Goal: Task Accomplishment & Management: Use online tool/utility

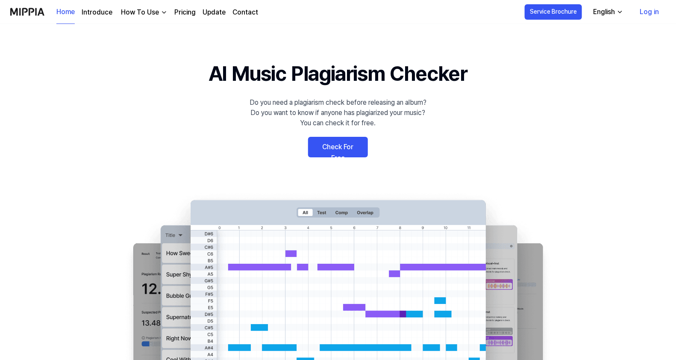
click at [645, 10] on link "Log in" at bounding box center [649, 12] width 33 height 24
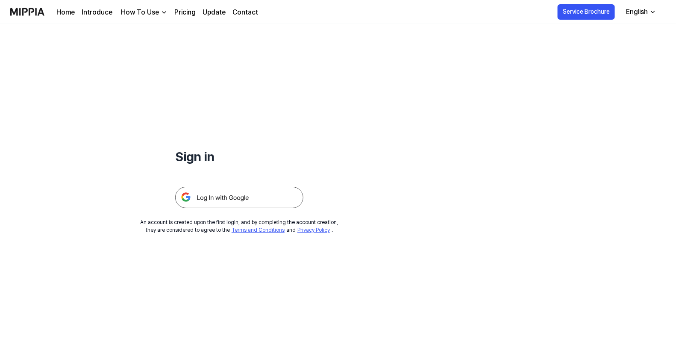
click at [241, 196] on img at bounding box center [239, 197] width 128 height 21
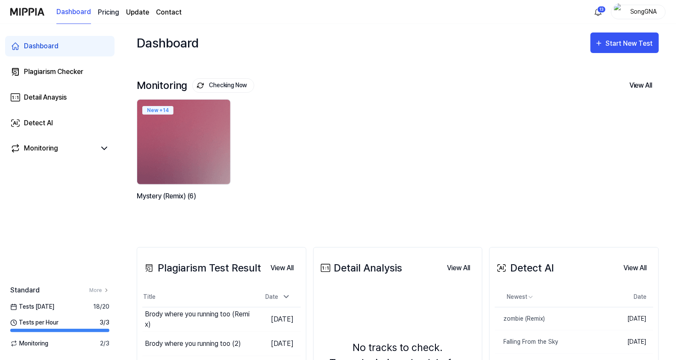
click at [104, 13] on 버튼 "Pricing" at bounding box center [108, 12] width 21 height 10
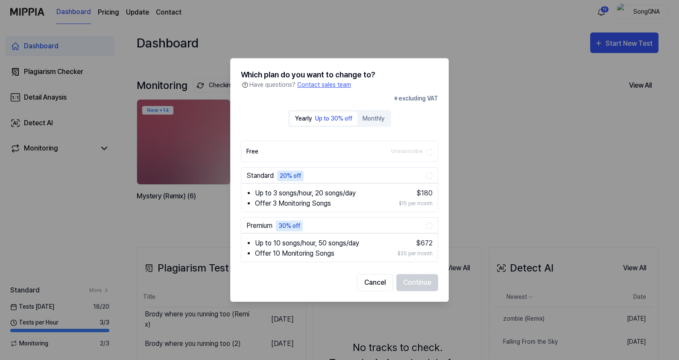
click at [431, 225] on button "Premium 30% off" at bounding box center [429, 225] width 7 height 7
click at [375, 119] on button "Monthly" at bounding box center [374, 118] width 32 height 14
click at [340, 121] on div "Up to 30% off" at bounding box center [333, 118] width 37 height 9
click at [411, 278] on button "Continue" at bounding box center [417, 282] width 42 height 17
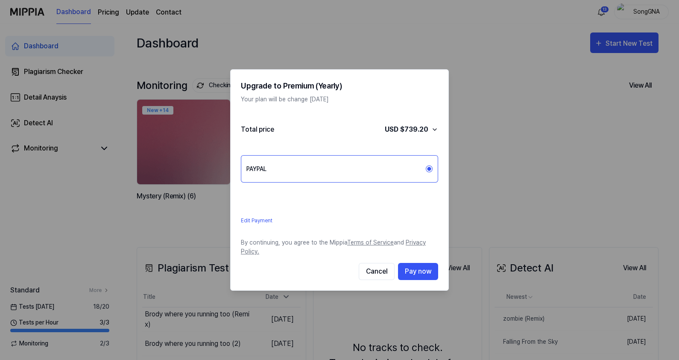
click at [405, 170] on label "PAYPAL" at bounding box center [335, 169] width 179 height 6
click at [426, 170] on button "PAYPAL" at bounding box center [429, 168] width 7 height 7
click at [426, 167] on span "button" at bounding box center [429, 169] width 6 height 4
click at [429, 167] on icon "button" at bounding box center [429, 169] width 4 height 4
click at [382, 163] on div "PAYPAL" at bounding box center [339, 168] width 197 height 27
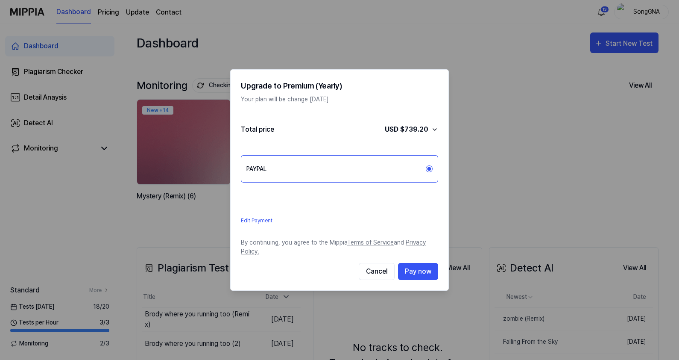
click at [286, 166] on label "PAYPAL" at bounding box center [335, 169] width 179 height 6
click at [426, 165] on button "PAYPAL" at bounding box center [429, 168] width 7 height 7
click at [430, 167] on icon "button" at bounding box center [429, 169] width 4 height 4
click at [437, 128] on icon "button" at bounding box center [434, 129] width 7 height 7
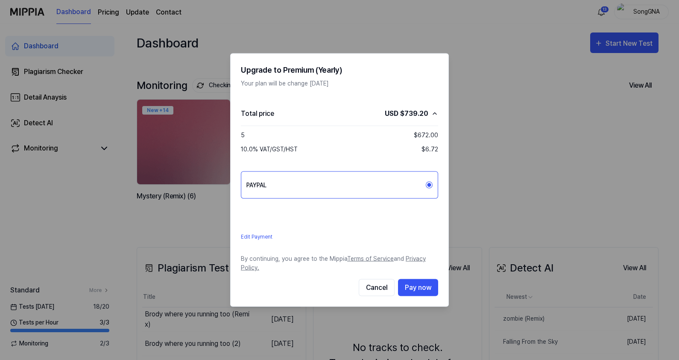
click at [245, 233] on link "Edit Payment" at bounding box center [268, 236] width 55 height 8
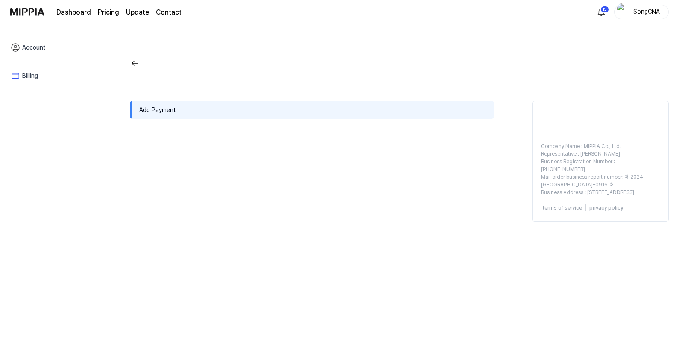
click at [19, 75] on icon at bounding box center [15, 75] width 10 height 10
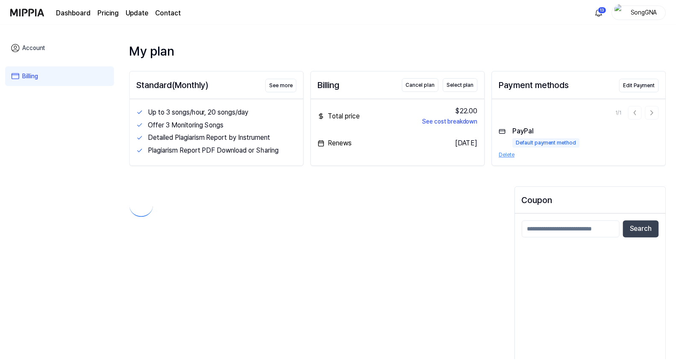
scroll to position [38, 0]
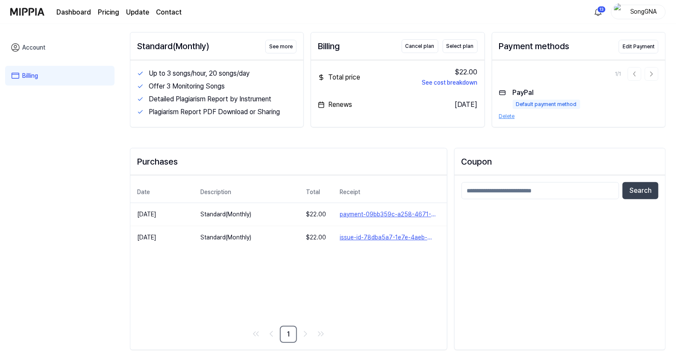
click at [649, 65] on div "1 / 1 PayPal Default payment method Delete" at bounding box center [578, 93] width 173 height 67
click at [638, 46] on button "Edit Payment" at bounding box center [638, 47] width 40 height 14
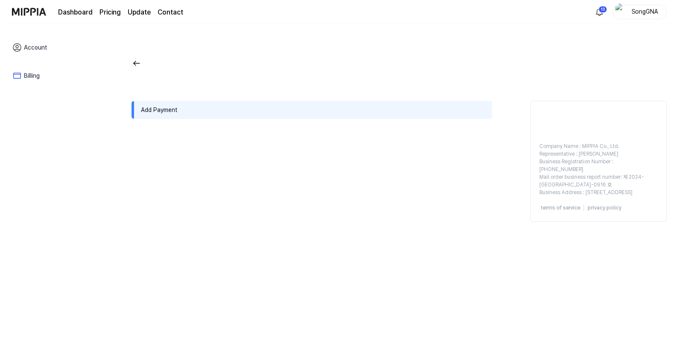
scroll to position [0, 0]
click at [28, 71] on link "Billing" at bounding box center [59, 76] width 109 height 20
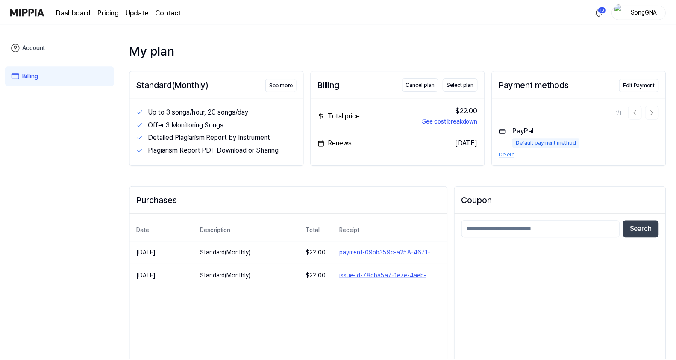
scroll to position [38, 0]
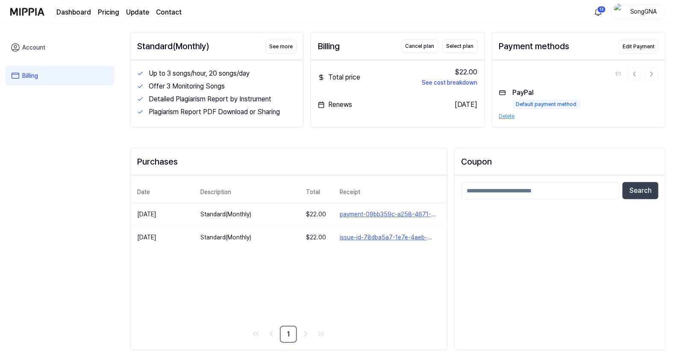
click at [526, 100] on div "Default payment method" at bounding box center [546, 104] width 67 height 9
click at [639, 45] on button "Edit Payment" at bounding box center [638, 47] width 40 height 14
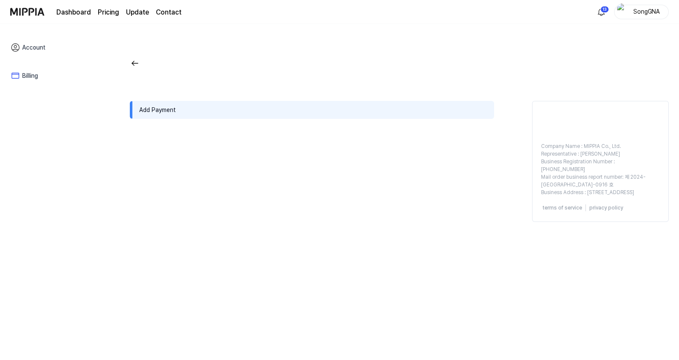
click at [259, 103] on div "Add Payment" at bounding box center [312, 110] width 364 height 18
click at [230, 112] on div "Add Payment" at bounding box center [312, 110] width 364 height 18
click at [149, 111] on div "Add Payment" at bounding box center [312, 110] width 364 height 18
click at [153, 111] on div "Add Payment" at bounding box center [312, 110] width 364 height 18
drag, startPoint x: 153, startPoint y: 111, endPoint x: 161, endPoint y: 109, distance: 8.3
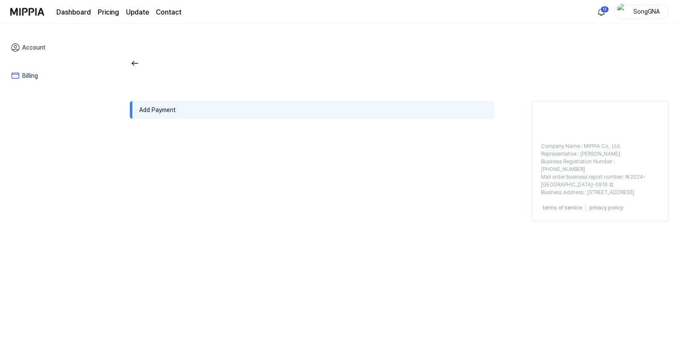
click at [161, 109] on div "Add Payment" at bounding box center [312, 110] width 364 height 18
click at [194, 111] on div "Add Payment" at bounding box center [312, 110] width 364 height 18
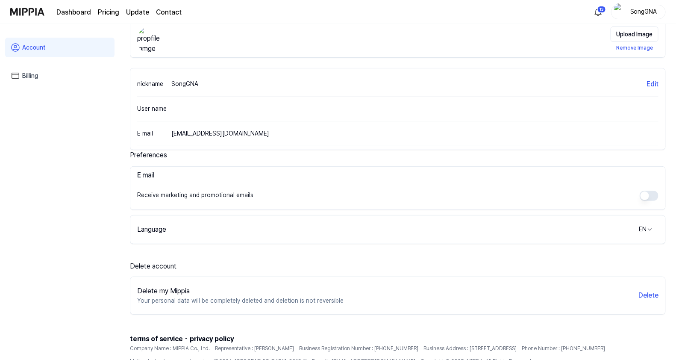
scroll to position [1, 0]
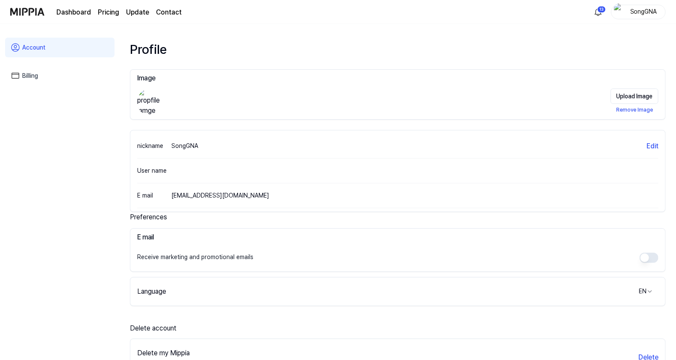
click at [19, 78] on icon at bounding box center [15, 75] width 10 height 10
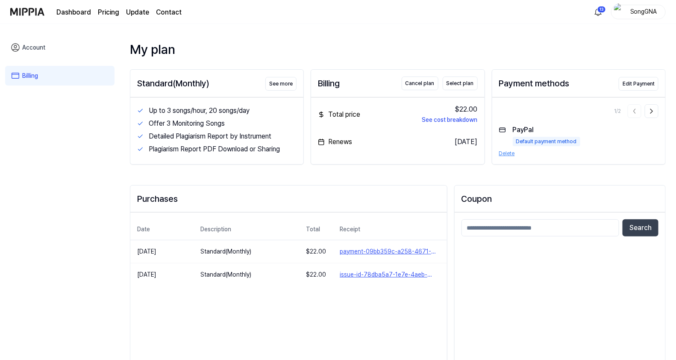
scroll to position [38, 0]
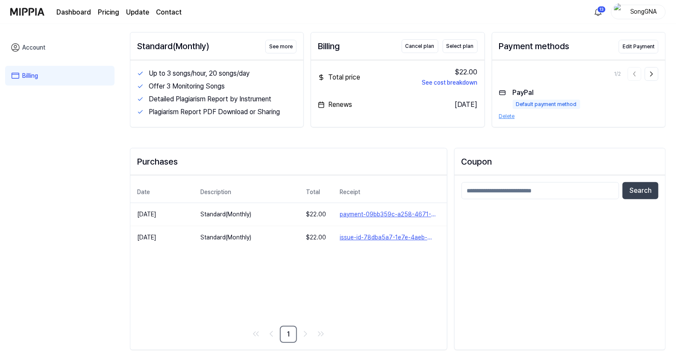
click at [38, 47] on link "Account" at bounding box center [59, 48] width 109 height 20
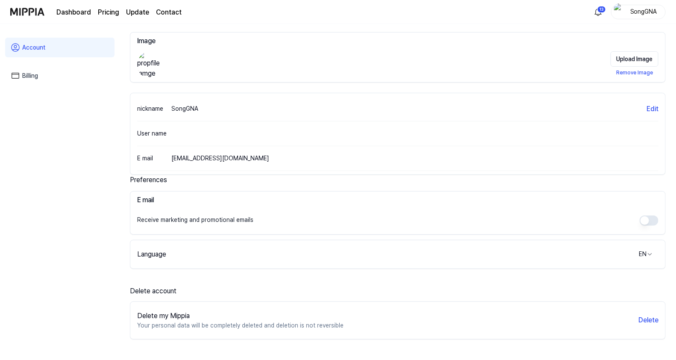
click at [68, 11] on link "Dashboard" at bounding box center [73, 12] width 35 height 10
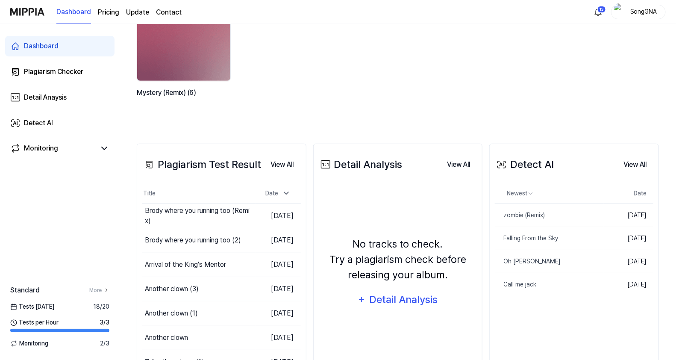
scroll to position [106, 0]
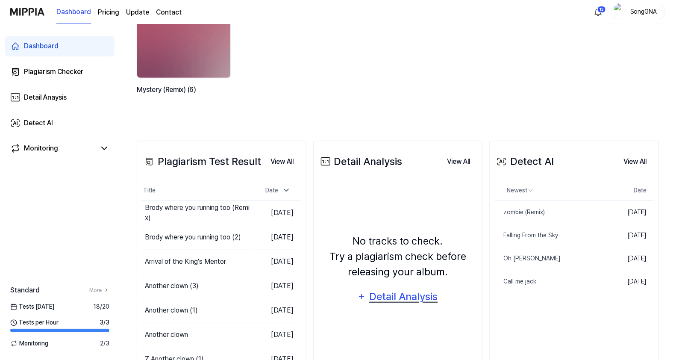
click at [403, 295] on div "Detail Analysis" at bounding box center [404, 296] width 70 height 16
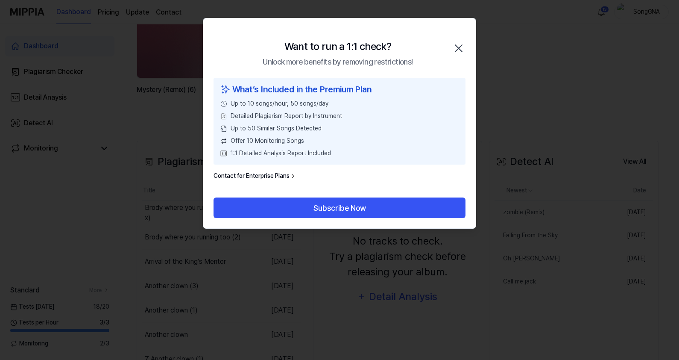
click at [461, 45] on icon "button" at bounding box center [459, 48] width 14 height 14
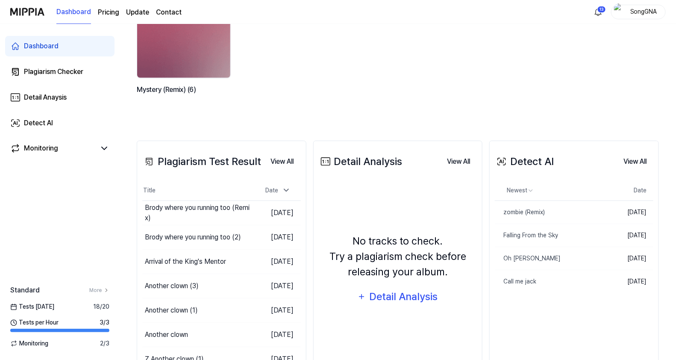
click at [141, 13] on link "Update" at bounding box center [137, 12] width 23 height 10
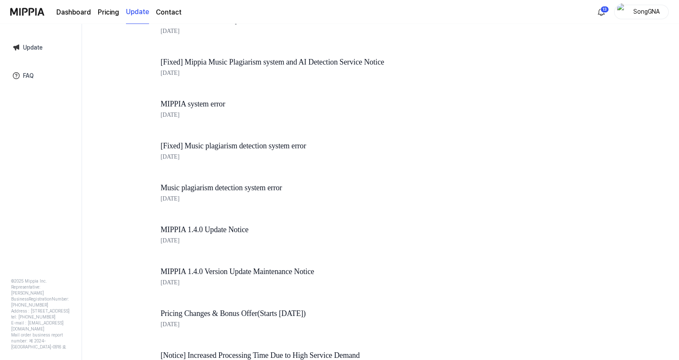
scroll to position [0, 0]
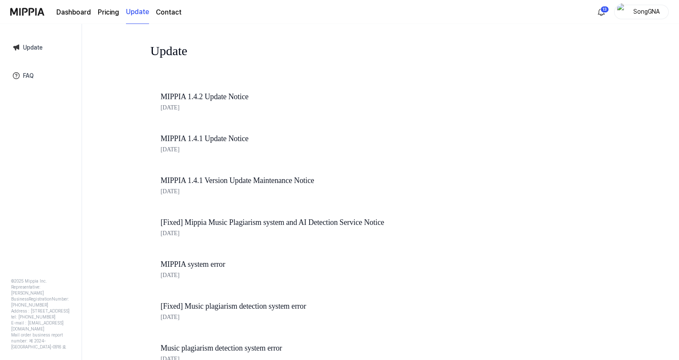
click at [168, 13] on link "Contact" at bounding box center [169, 12] width 26 height 10
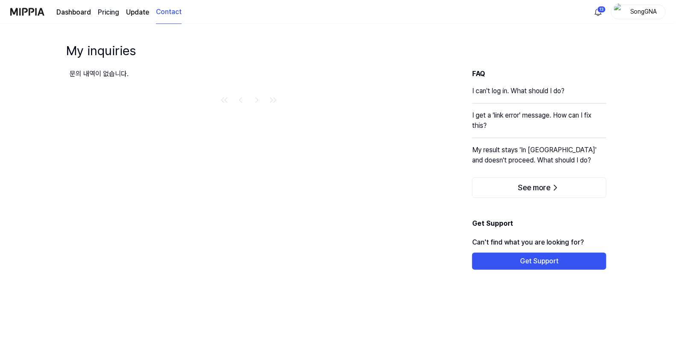
click at [106, 9] on 버튼 "Pricing" at bounding box center [108, 12] width 21 height 10
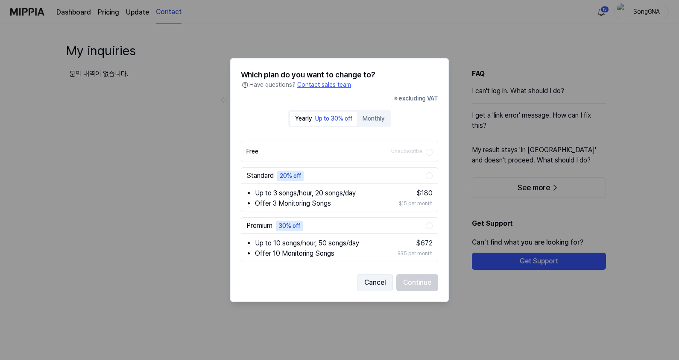
click at [369, 280] on button "Cancel" at bounding box center [375, 282] width 36 height 17
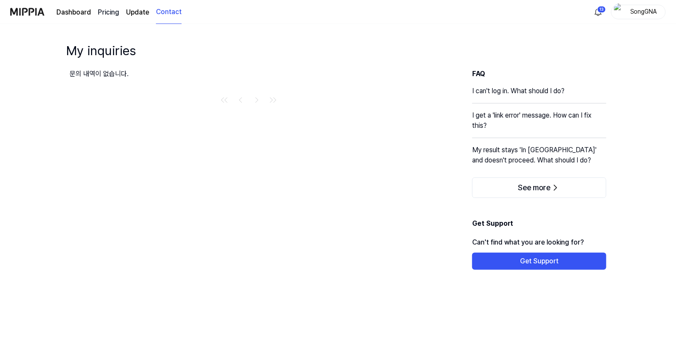
click at [106, 14] on 버튼 "Pricing" at bounding box center [108, 12] width 21 height 10
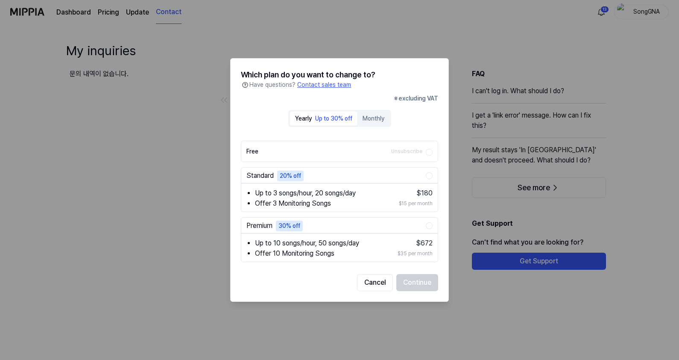
click at [430, 223] on button "Premium 30% off" at bounding box center [429, 225] width 7 height 7
click at [418, 281] on button "Continue" at bounding box center [417, 282] width 42 height 17
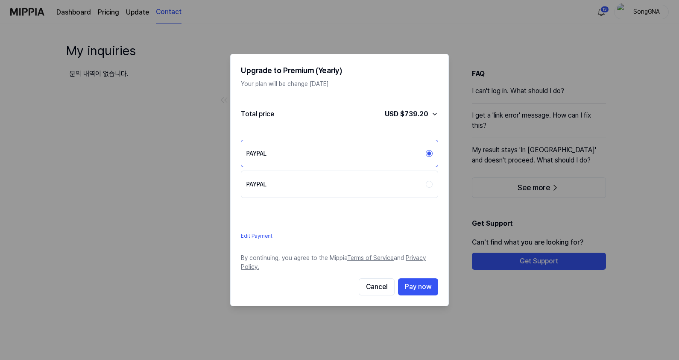
click at [262, 233] on link "Edit Payment" at bounding box center [268, 236] width 55 height 8
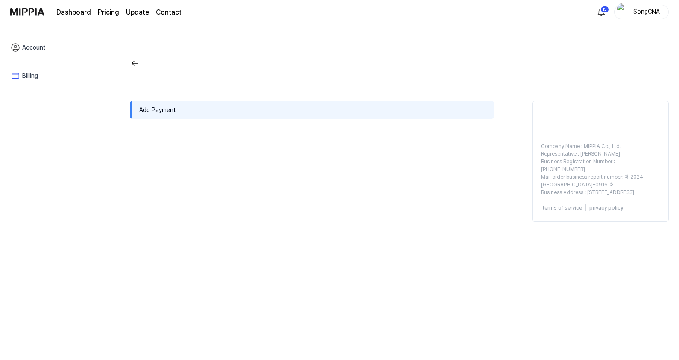
click at [19, 77] on rect at bounding box center [15, 76] width 7 height 6
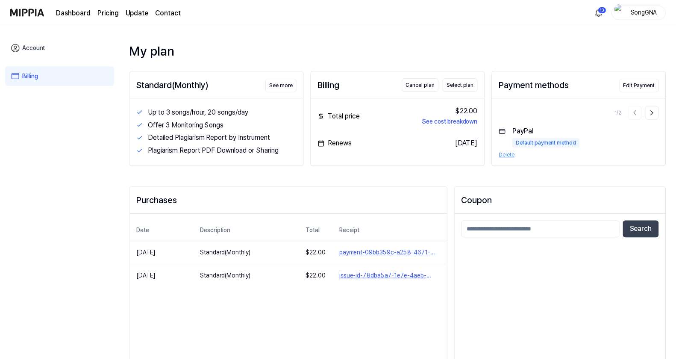
scroll to position [38, 0]
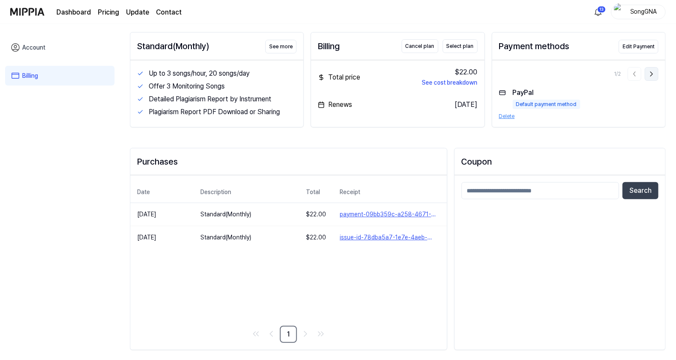
click at [650, 71] on icon at bounding box center [651, 74] width 9 height 9
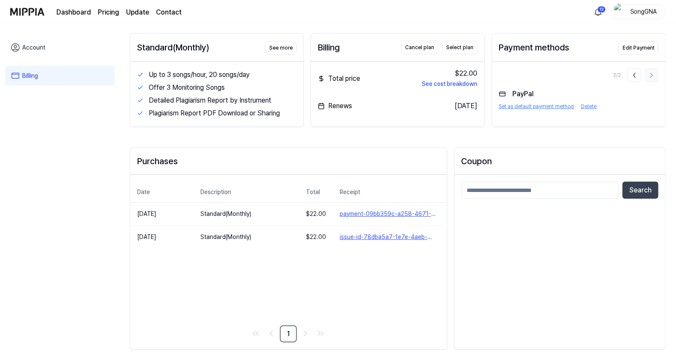
scroll to position [36, 0]
click at [544, 104] on button "Set as default payment method" at bounding box center [536, 107] width 75 height 8
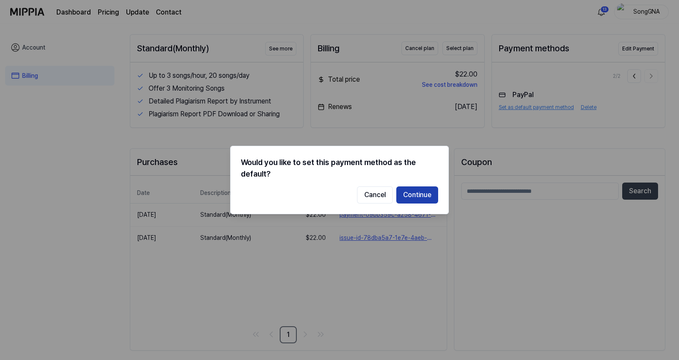
click at [426, 193] on button "Continue" at bounding box center [417, 194] width 42 height 17
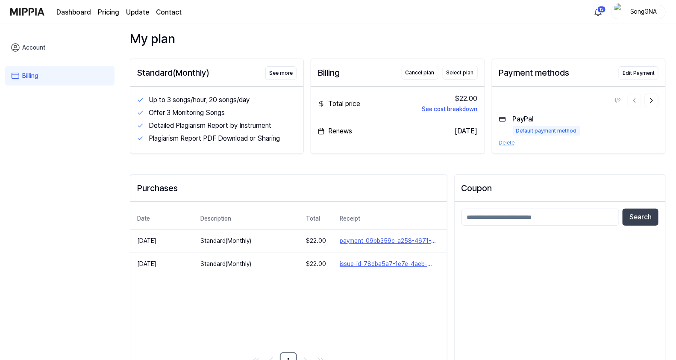
scroll to position [0, 0]
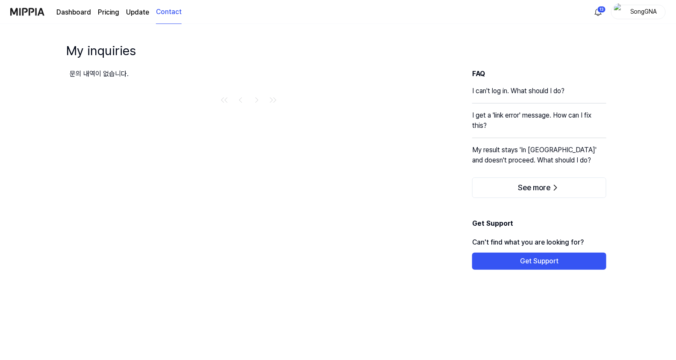
click at [135, 13] on link "Update" at bounding box center [137, 12] width 23 height 10
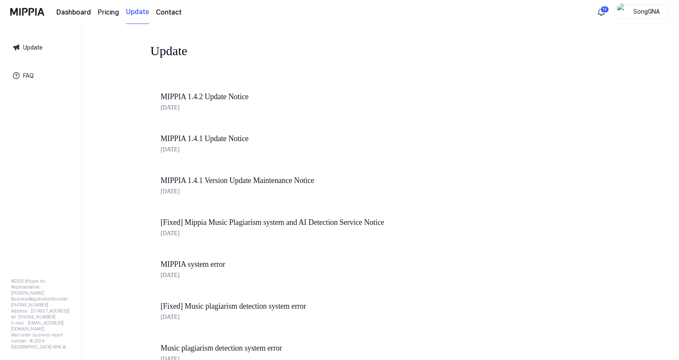
click at [107, 12] on 버튼 "Pricing" at bounding box center [108, 12] width 21 height 10
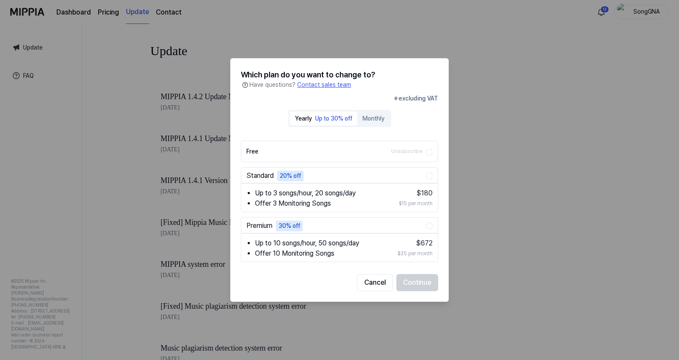
click at [430, 220] on div "Premium 30% off Up to 10 songs/hour, 50 songs/day Offer 10 Monitoring Songs $ 6…" at bounding box center [339, 239] width 197 height 45
click at [421, 280] on button "Continue" at bounding box center [417, 282] width 42 height 17
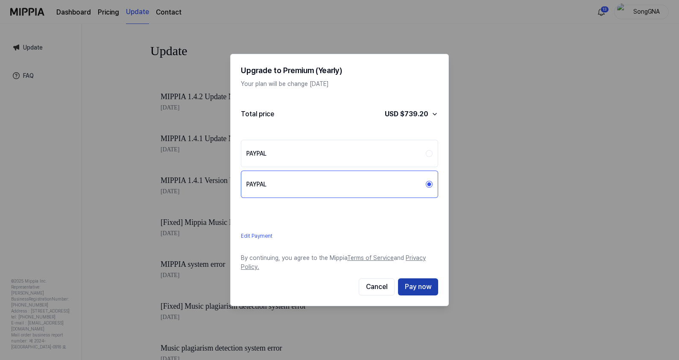
click at [416, 284] on button "Pay now" at bounding box center [418, 286] width 40 height 17
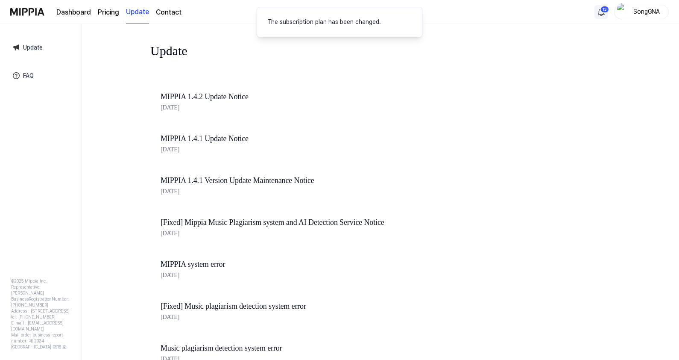
click at [608, 6] on html "Dashboard Pricing Update Contact 13 SongGNA Update FAQ © 2025 Mippia Inc. Repre…" at bounding box center [339, 180] width 679 height 360
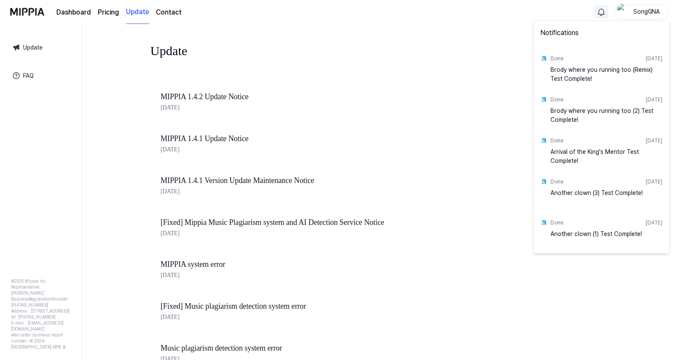
click at [130, 15] on html "Dashboard Pricing Update Contact SongGNA Update FAQ © 2025 Mippia Inc. Represen…" at bounding box center [339, 180] width 679 height 360
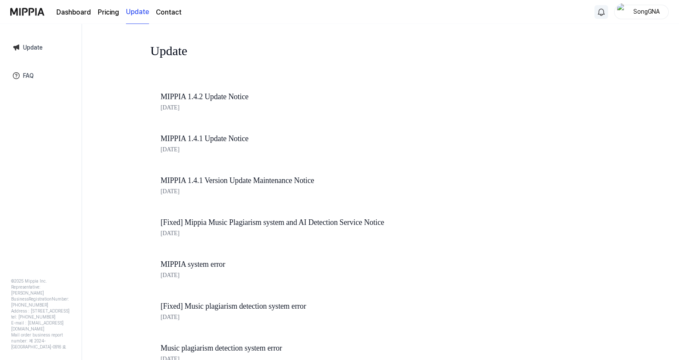
click at [137, 13] on link "Update" at bounding box center [137, 11] width 23 height 23
click at [28, 47] on link "Update" at bounding box center [41, 48] width 70 height 20
click at [75, 9] on link "Dashboard" at bounding box center [73, 12] width 35 height 10
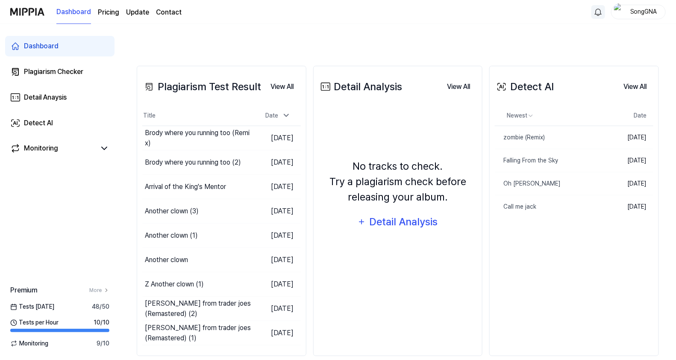
scroll to position [193, 0]
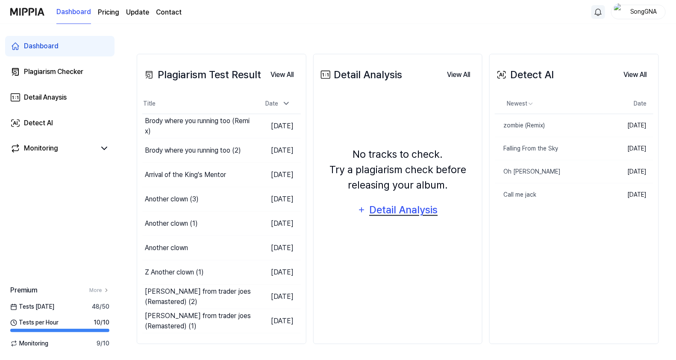
click at [378, 212] on div "Detail Analysis" at bounding box center [404, 210] width 70 height 16
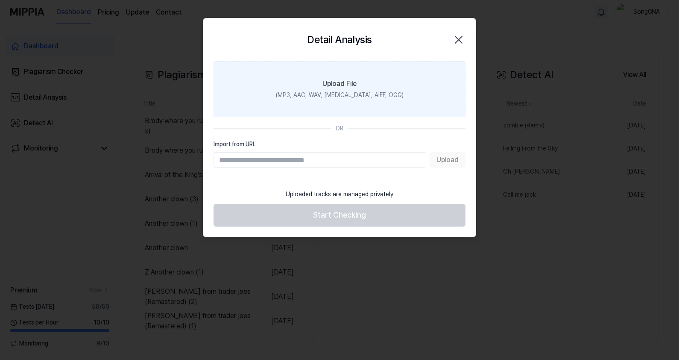
click at [332, 95] on div "(MP3, AAC, WAV, [MEDICAL_DATA], AIFF, OGG)" at bounding box center [340, 95] width 128 height 9
click at [0, 0] on input "Upload File (MP3, AAC, WAV, [MEDICAL_DATA], AIFF, OGG)" at bounding box center [0, 0] width 0 height 0
click at [457, 37] on icon "button" at bounding box center [458, 39] width 7 height 7
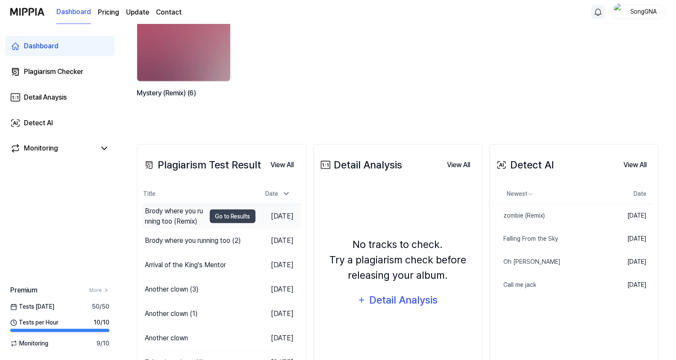
scroll to position [86, 0]
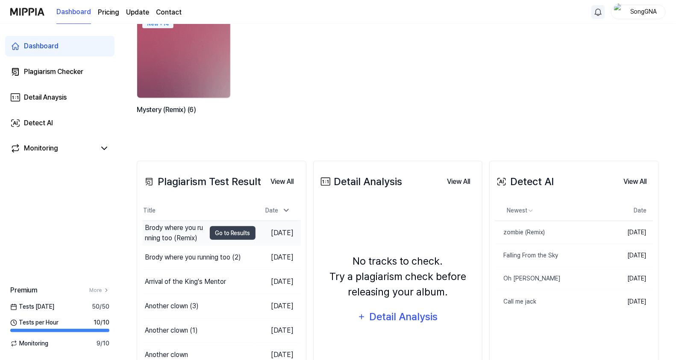
click at [161, 226] on div "Brody where you running too (Remix)" at bounding box center [175, 233] width 61 height 21
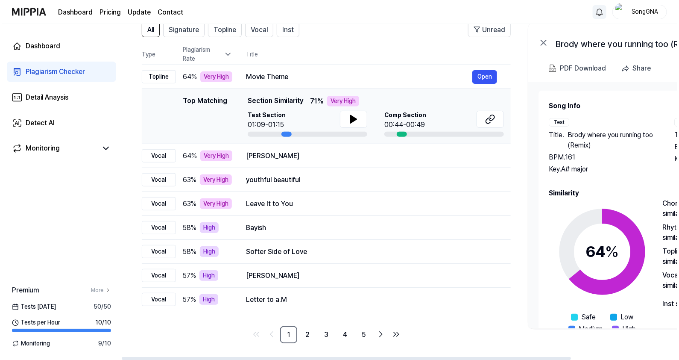
scroll to position [0, 0]
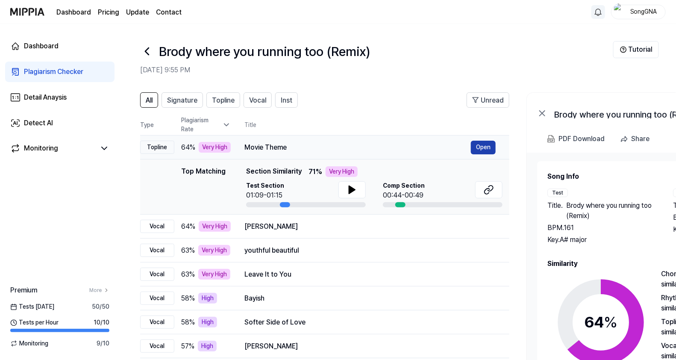
click at [475, 143] on button "Open" at bounding box center [483, 148] width 25 height 14
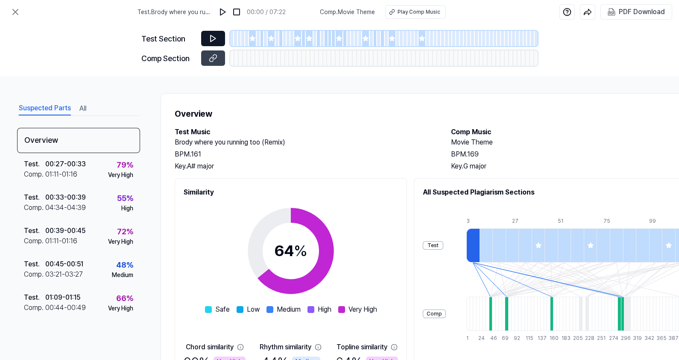
click at [205, 38] on button at bounding box center [213, 38] width 24 height 15
click at [214, 40] on icon at bounding box center [213, 38] width 5 height 6
click at [224, 11] on img at bounding box center [223, 12] width 9 height 9
click at [214, 58] on icon at bounding box center [213, 58] width 9 height 9
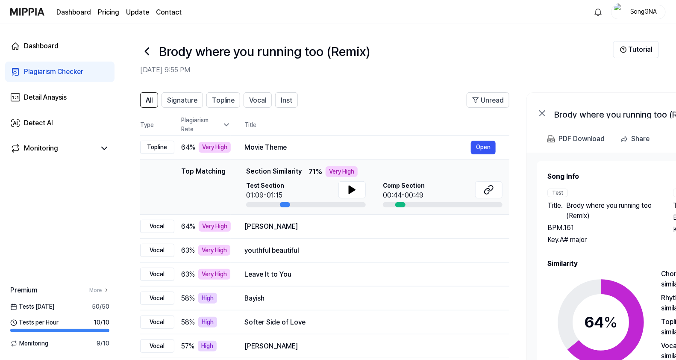
click at [149, 52] on icon at bounding box center [147, 51] width 14 height 14
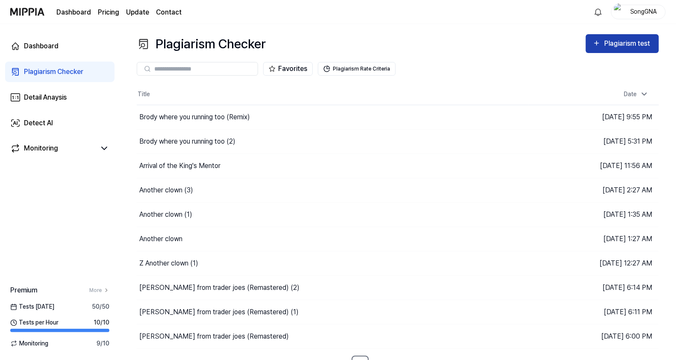
click at [632, 45] on div "Plagiarism test" at bounding box center [628, 43] width 48 height 11
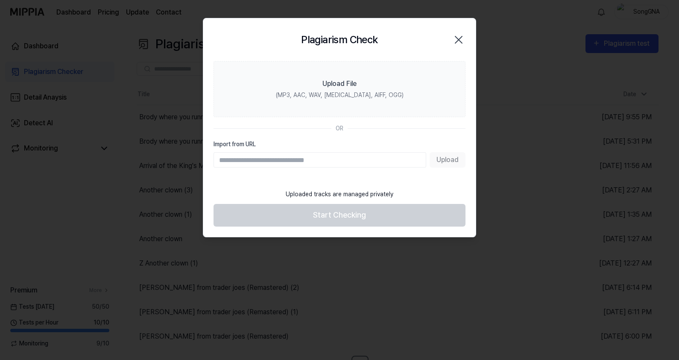
click at [457, 39] on icon "button" at bounding box center [459, 40] width 14 height 14
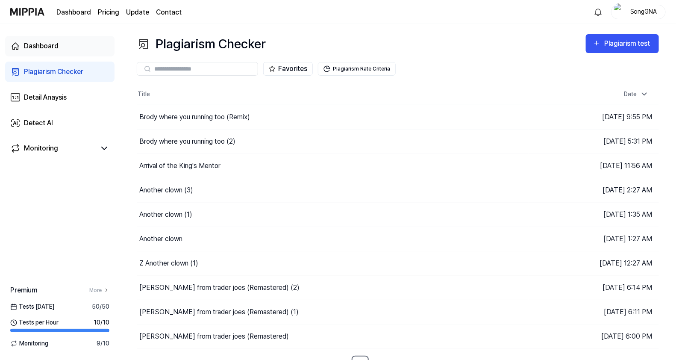
click at [41, 39] on link "Dashboard" at bounding box center [59, 46] width 109 height 21
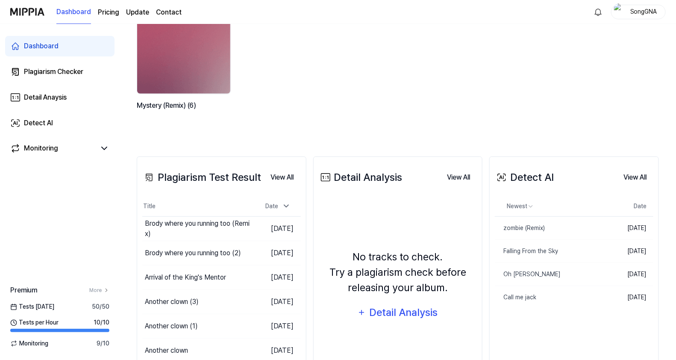
scroll to position [106, 0]
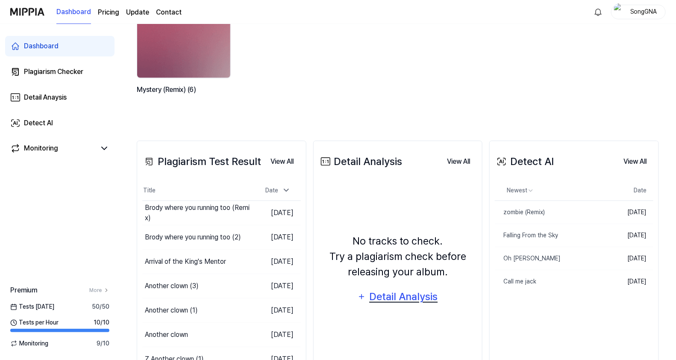
click at [407, 293] on div "Detail Analysis" at bounding box center [404, 296] width 70 height 16
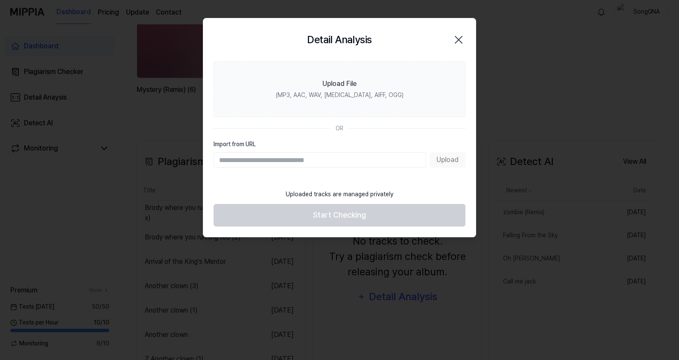
click at [328, 164] on input "Import from URL" at bounding box center [320, 159] width 213 height 15
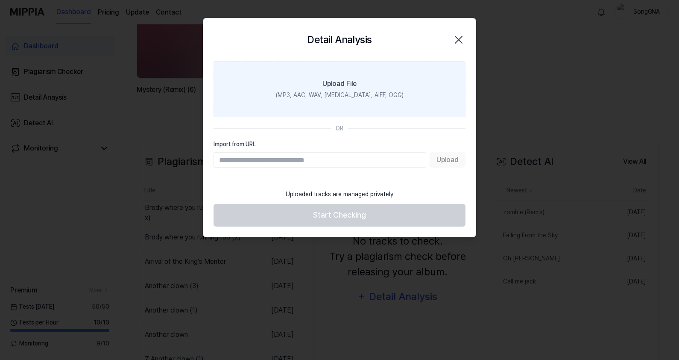
drag, startPoint x: 328, startPoint y: 163, endPoint x: 346, endPoint y: 88, distance: 76.9
click at [346, 88] on div "Upload File" at bounding box center [339, 84] width 34 height 10
click at [0, 0] on input "Upload File (MP3, AAC, WAV, [MEDICAL_DATA], AIFF, OGG)" at bounding box center [0, 0] width 0 height 0
click at [326, 94] on div "(MP3, AAC, WAV, [MEDICAL_DATA], AIFF, OGG)" at bounding box center [340, 95] width 128 height 9
click at [0, 0] on input "Upload File (MP3, AAC, WAV, [MEDICAL_DATA], AIFF, OGG)" at bounding box center [0, 0] width 0 height 0
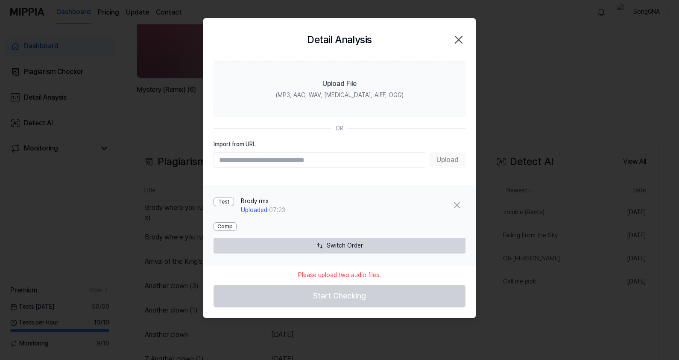
click at [287, 158] on input "Import from URL" at bounding box center [320, 159] width 213 height 15
click at [287, 160] on input "Import from URL" at bounding box center [320, 159] width 213 height 15
paste input "**********"
type input "**********"
click at [444, 162] on button "Upload" at bounding box center [448, 159] width 36 height 15
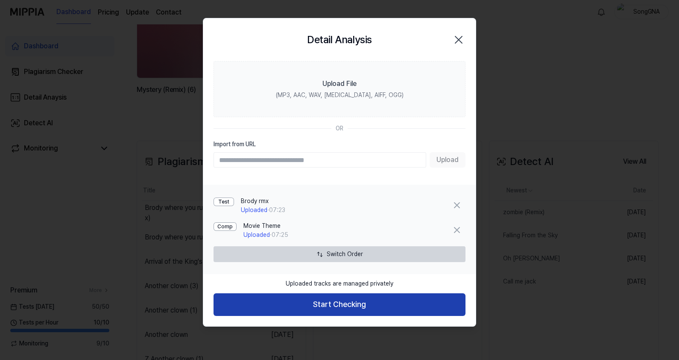
click at [322, 308] on button "Start Checking" at bounding box center [340, 304] width 252 height 23
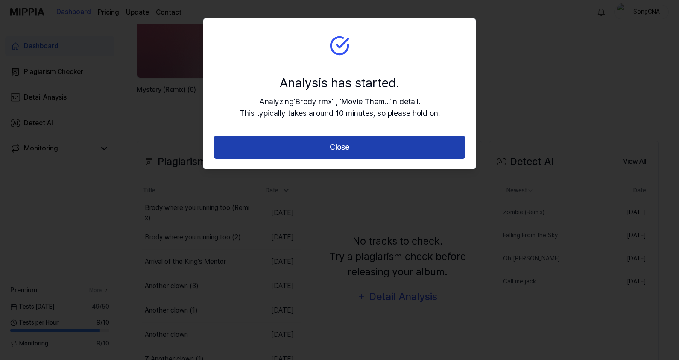
click at [339, 155] on button "Close" at bounding box center [340, 147] width 252 height 23
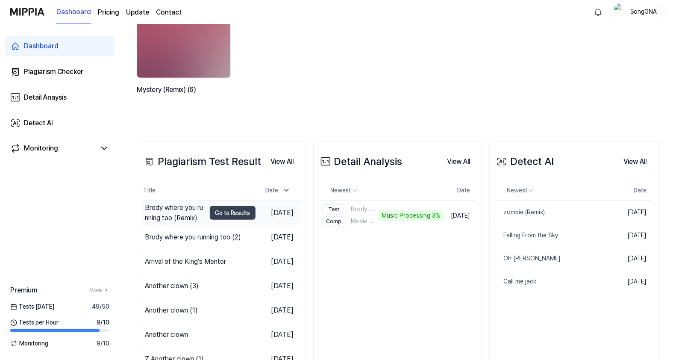
click at [167, 206] on div "Brody where you running too (Remix)" at bounding box center [175, 212] width 61 height 21
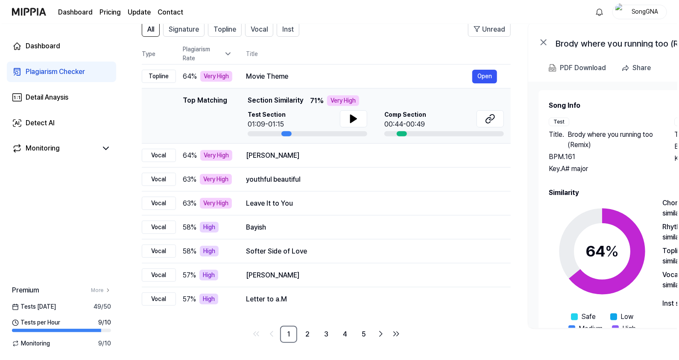
scroll to position [0, 0]
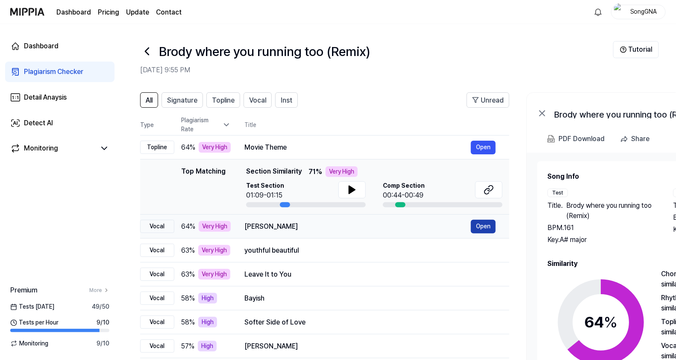
click at [484, 226] on button "Open" at bounding box center [483, 227] width 25 height 14
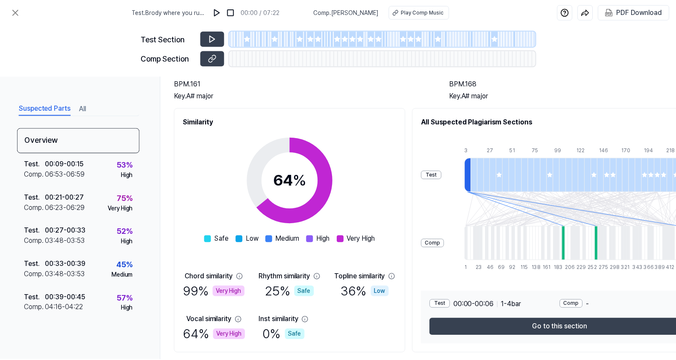
scroll to position [97, 0]
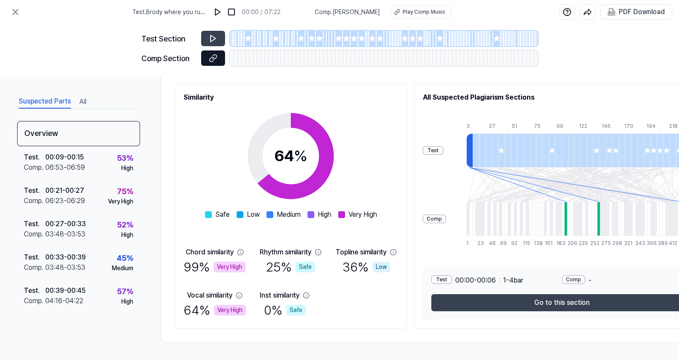
drag, startPoint x: 219, startPoint y: 58, endPoint x: 221, endPoint y: 63, distance: 5.6
click at [219, 58] on button at bounding box center [213, 57] width 24 height 15
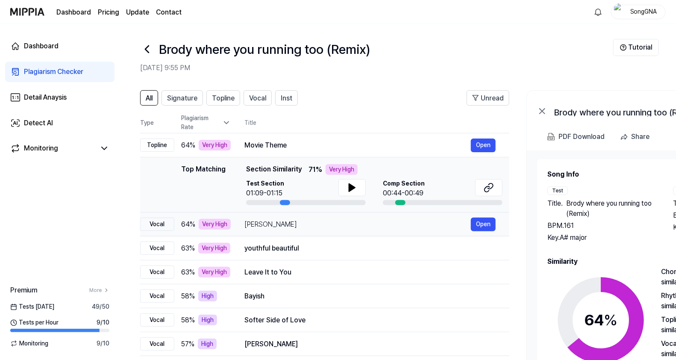
scroll to position [0, 0]
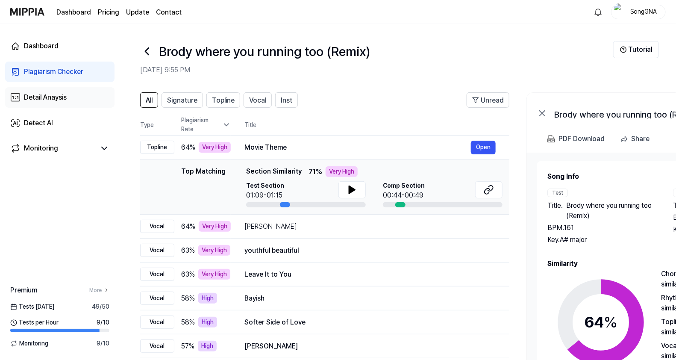
click at [28, 96] on div "Detail Anaysis" at bounding box center [45, 97] width 43 height 10
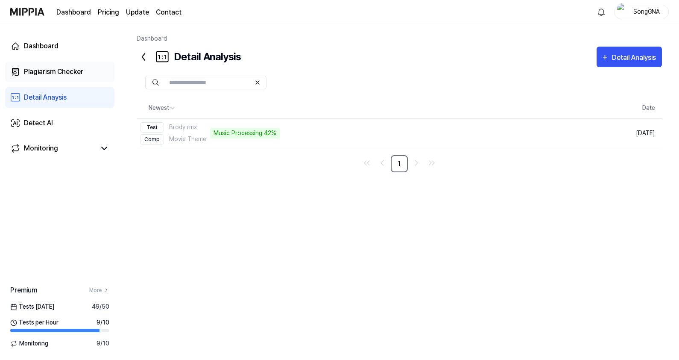
click at [32, 69] on div "Plagiarism Checker" at bounding box center [53, 72] width 59 height 10
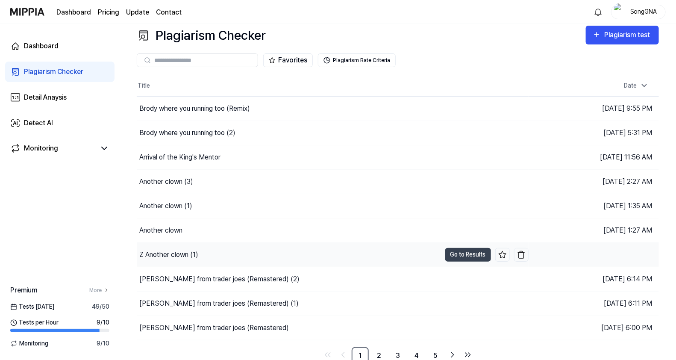
scroll to position [11, 0]
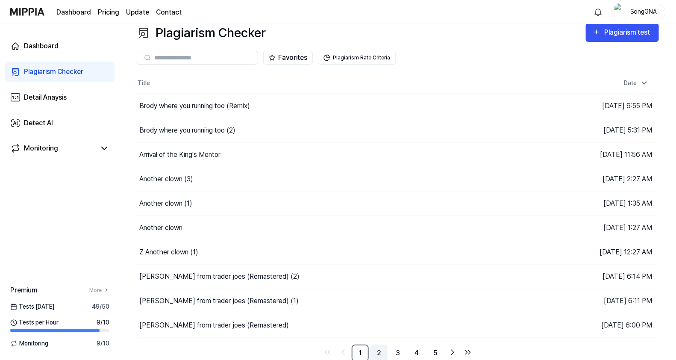
click at [380, 350] on link "2" at bounding box center [378, 352] width 17 height 17
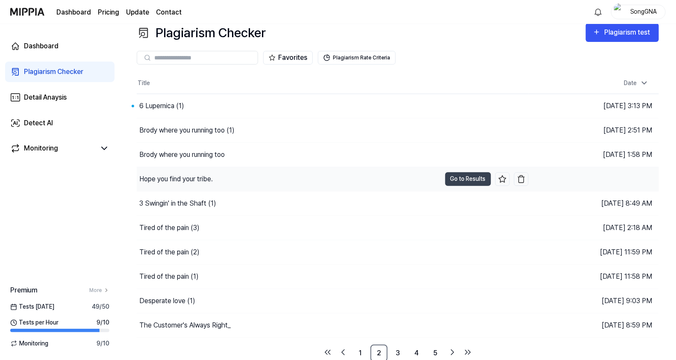
click at [188, 176] on div "Hope you find your tribe." at bounding box center [175, 179] width 73 height 10
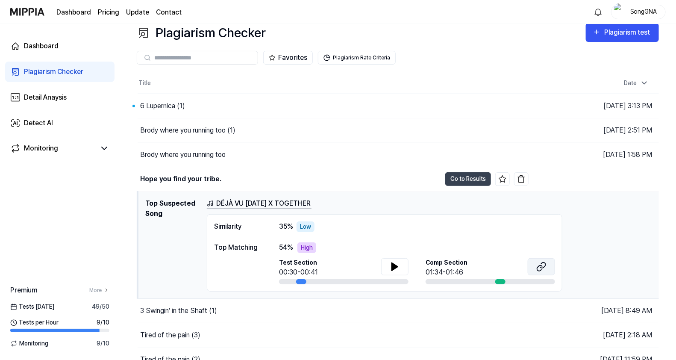
click at [545, 265] on icon at bounding box center [542, 265] width 5 height 6
click at [46, 94] on div "Detail Anaysis" at bounding box center [45, 97] width 43 height 10
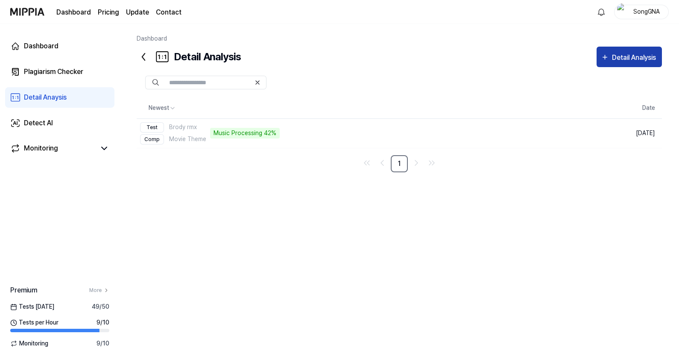
click at [604, 59] on icon "button" at bounding box center [605, 57] width 4 height 4
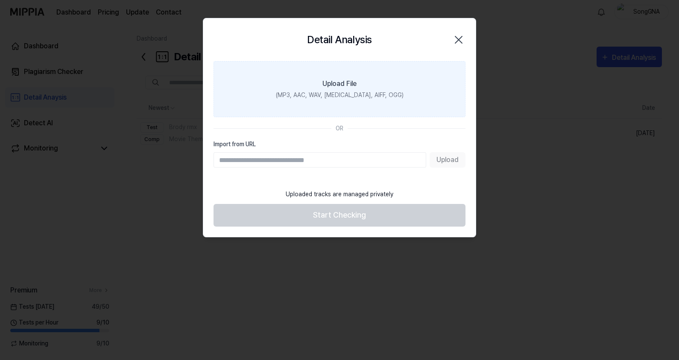
click at [323, 91] on div "(MP3, AAC, WAV, [MEDICAL_DATA], AIFF, OGG)" at bounding box center [340, 95] width 128 height 9
click at [0, 0] on input "Upload File (MP3, AAC, WAV, [MEDICAL_DATA], AIFF, OGG)" at bounding box center [0, 0] width 0 height 0
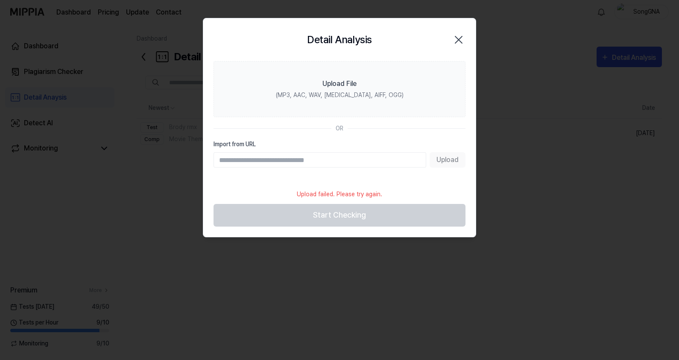
click at [290, 157] on input "Import from URL" at bounding box center [320, 159] width 213 height 15
type input "**********"
click at [448, 152] on button "Upload" at bounding box center [448, 159] width 36 height 15
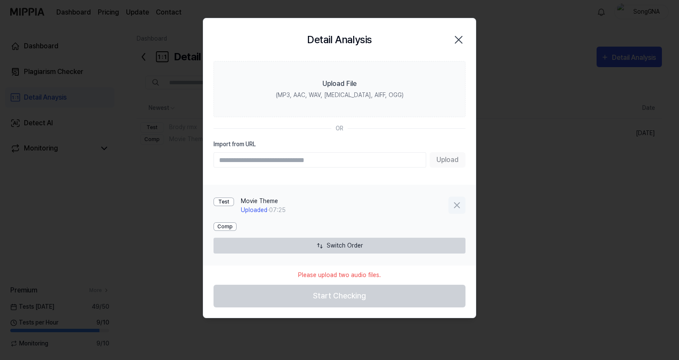
click at [453, 203] on icon at bounding box center [457, 205] width 10 height 10
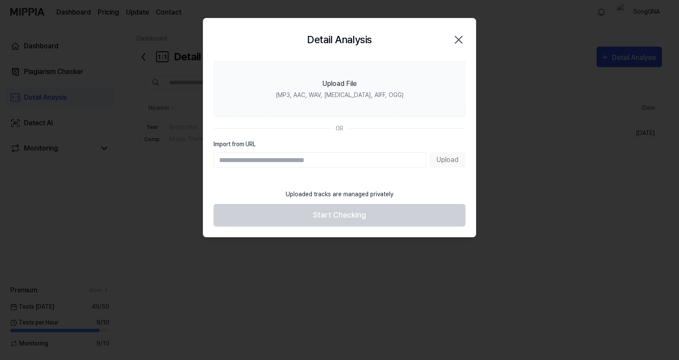
click at [287, 156] on input "Import from URL" at bounding box center [320, 159] width 213 height 15
paste input "**********"
type input "**********"
click at [447, 159] on button "Upload" at bounding box center [448, 159] width 36 height 15
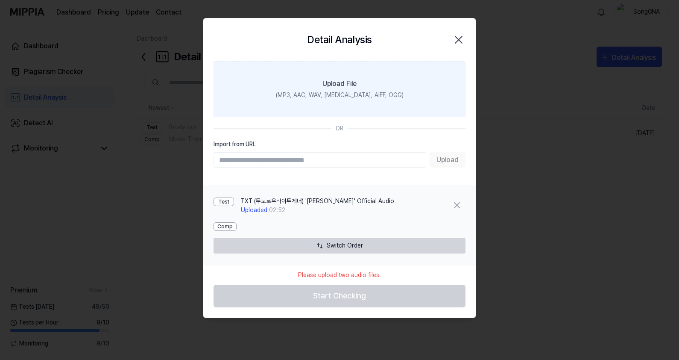
click at [327, 94] on div "(MP3, AAC, WAV, [MEDICAL_DATA], AIFF, OGG)" at bounding box center [340, 95] width 128 height 9
click at [0, 0] on input "Upload File (MP3, AAC, WAV, [MEDICAL_DATA], AIFF, OGG)" at bounding box center [0, 0] width 0 height 0
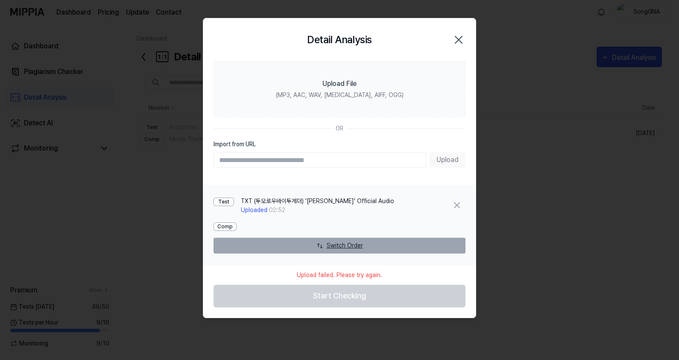
click at [331, 240] on button "Switch Order" at bounding box center [340, 245] width 252 height 16
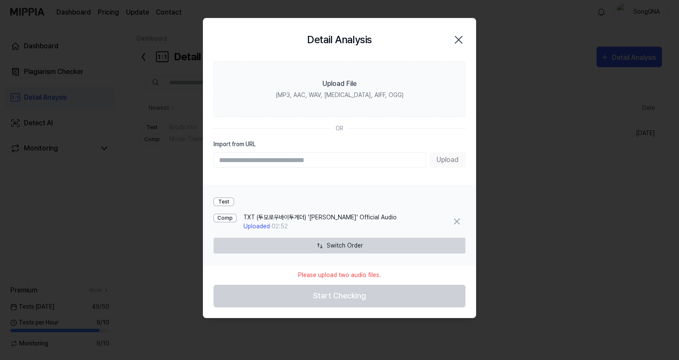
click at [222, 200] on div "Test" at bounding box center [224, 201] width 21 height 9
click at [229, 195] on div "Test" at bounding box center [340, 201] width 252 height 16
click at [229, 200] on div "Test" at bounding box center [224, 201] width 21 height 9
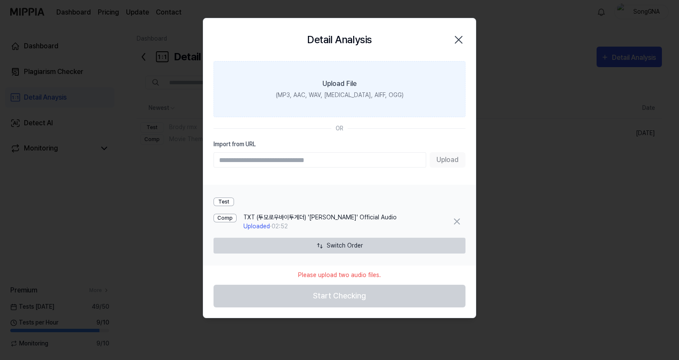
click at [327, 92] on div "(MP3, AAC, WAV, [MEDICAL_DATA], AIFF, OGG)" at bounding box center [340, 95] width 128 height 9
click at [0, 0] on input "Upload File (MP3, AAC, WAV, [MEDICAL_DATA], AIFF, OGG)" at bounding box center [0, 0] width 0 height 0
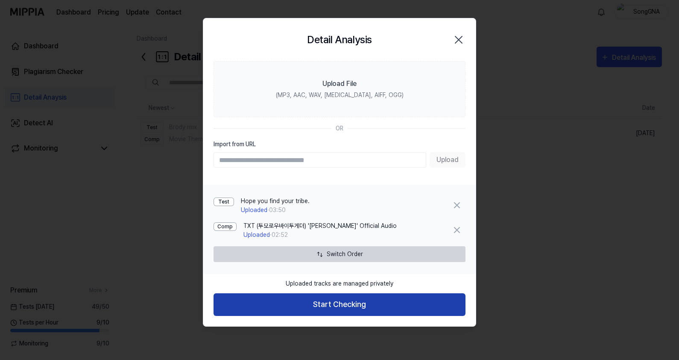
click at [403, 299] on button "Start Checking" at bounding box center [340, 304] width 252 height 23
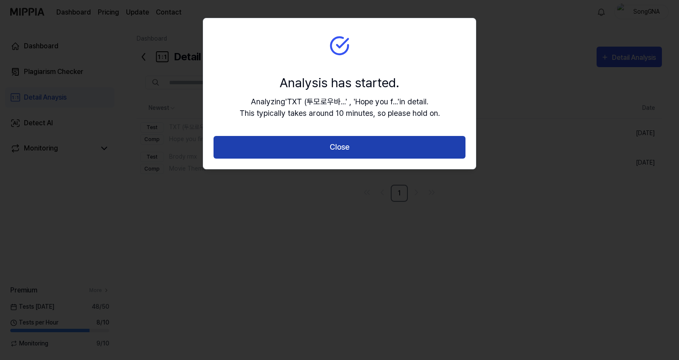
click at [310, 141] on button "Close" at bounding box center [340, 147] width 252 height 23
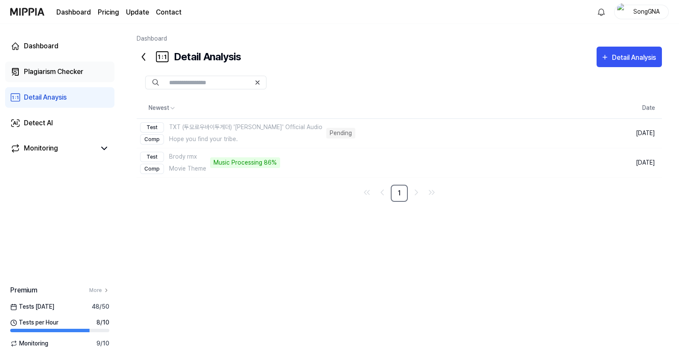
click at [68, 68] on div "Plagiarism Checker" at bounding box center [53, 72] width 59 height 10
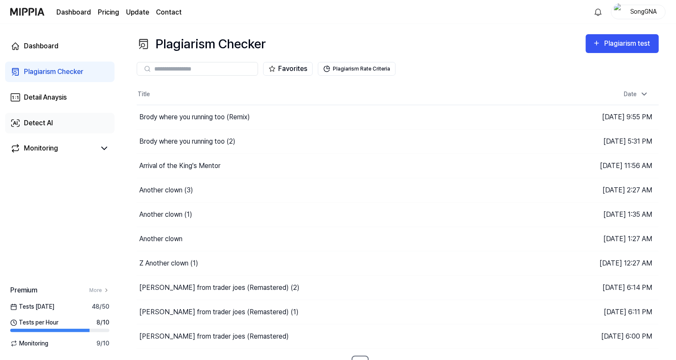
click at [46, 117] on link "Detect AI" at bounding box center [59, 123] width 109 height 21
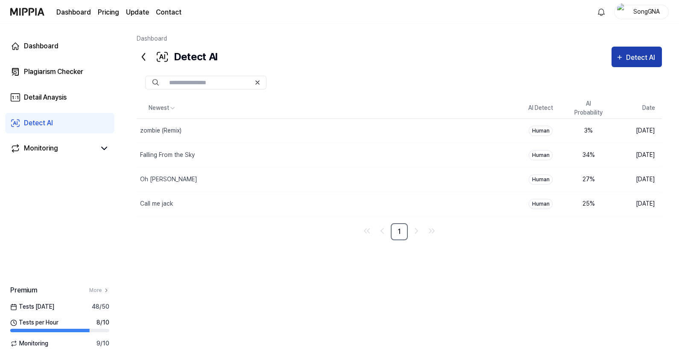
click at [618, 62] on div "Detect AI" at bounding box center [637, 57] width 42 height 11
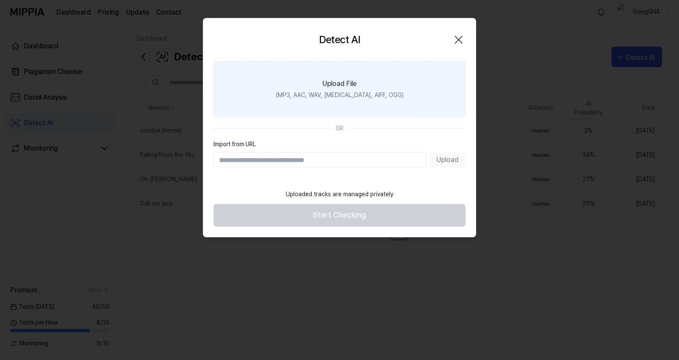
click at [346, 90] on label "Upload File (MP3, AAC, WAV, [MEDICAL_DATA], AIFF, OGG)" at bounding box center [340, 89] width 252 height 56
click at [0, 0] on input "Upload File (MP3, AAC, WAV, [MEDICAL_DATA], AIFF, OGG)" at bounding box center [0, 0] width 0 height 0
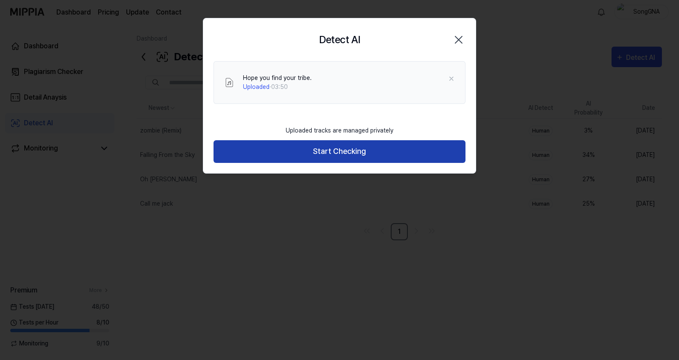
click at [362, 149] on button "Start Checking" at bounding box center [340, 151] width 252 height 23
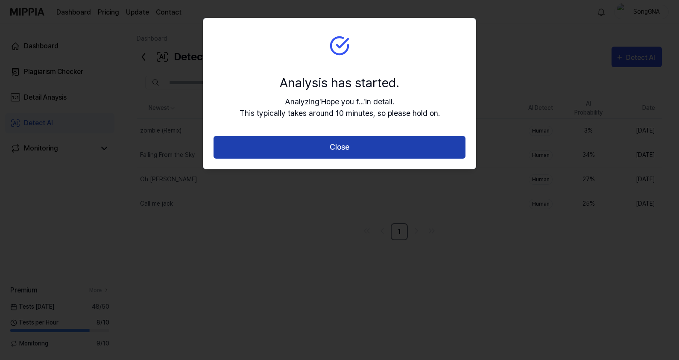
click at [356, 150] on button "Close" at bounding box center [340, 147] width 252 height 23
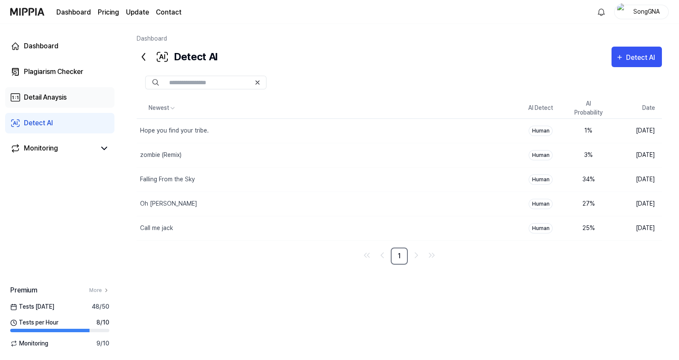
click at [58, 103] on link "Detail Anaysis" at bounding box center [59, 97] width 109 height 21
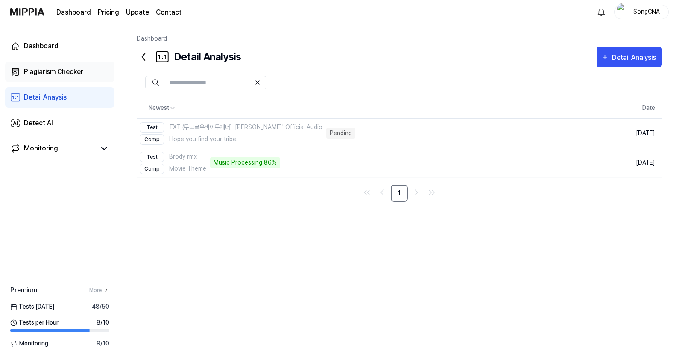
click at [44, 76] on div "Plagiarism Checker" at bounding box center [53, 72] width 59 height 10
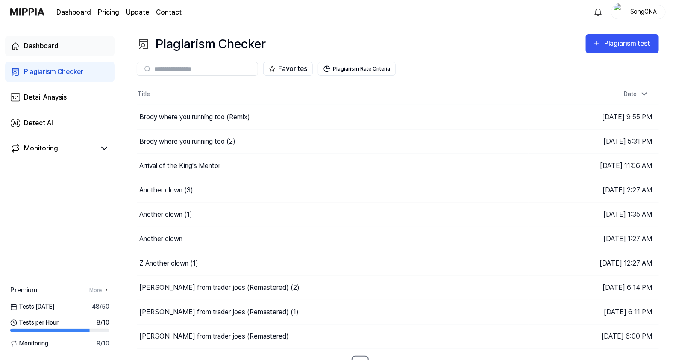
click at [47, 47] on div "Dashboard" at bounding box center [41, 46] width 35 height 10
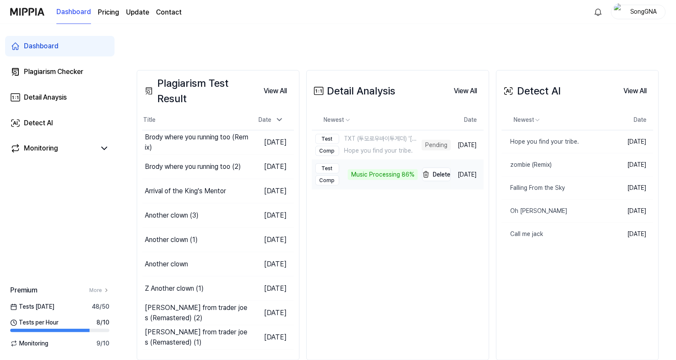
scroll to position [193, 0]
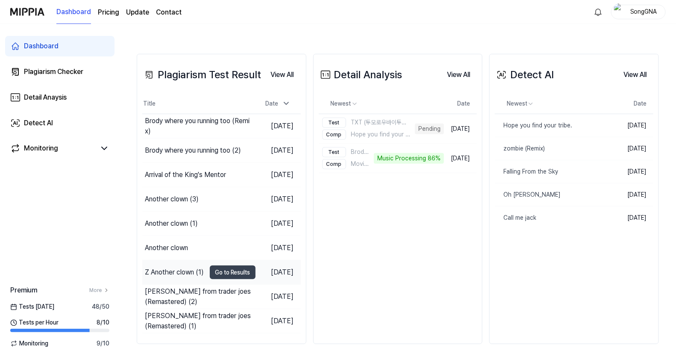
click at [183, 271] on div "Z Another clown (1)" at bounding box center [174, 272] width 59 height 10
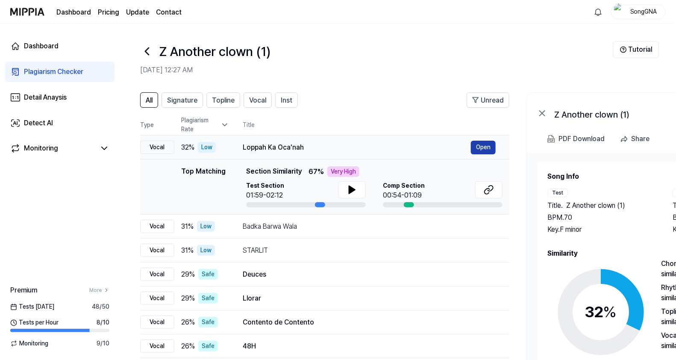
click at [491, 141] on button "Open" at bounding box center [483, 148] width 25 height 14
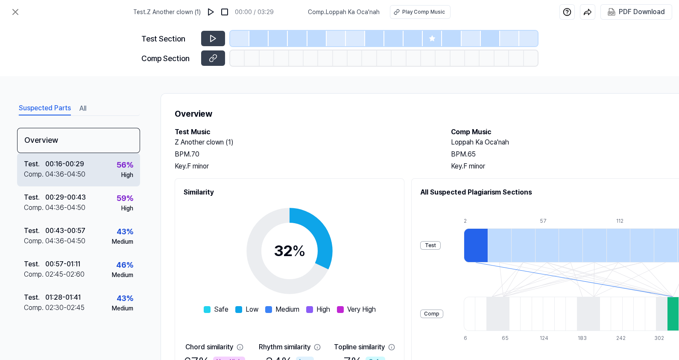
click at [79, 175] on div "04:36 - 04:50" at bounding box center [65, 174] width 40 height 10
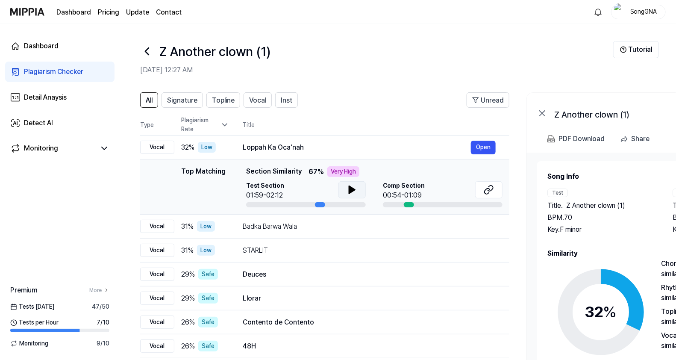
click at [355, 190] on icon at bounding box center [352, 190] width 10 height 10
click at [490, 188] on icon at bounding box center [489, 190] width 10 height 10
click at [56, 43] on div "Dashboard" at bounding box center [41, 46] width 35 height 10
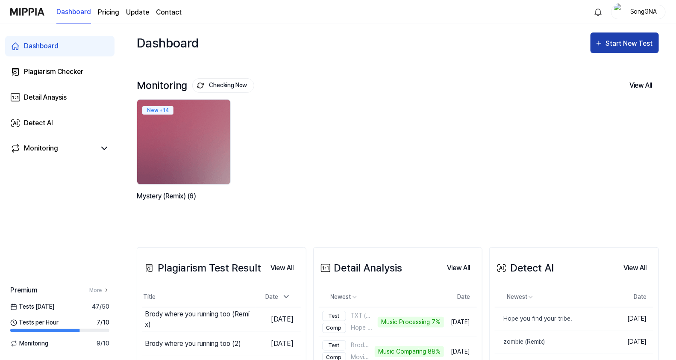
click at [609, 41] on div "Start New Test" at bounding box center [630, 43] width 49 height 11
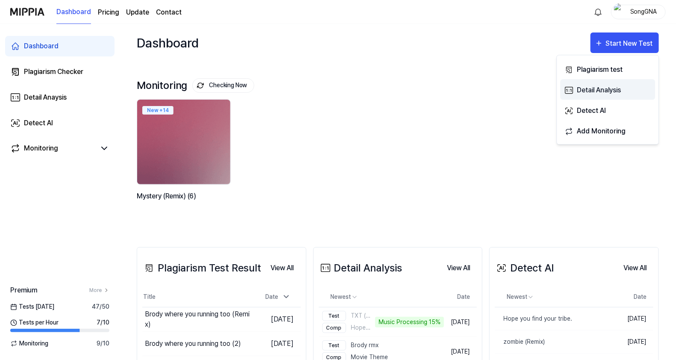
click at [602, 92] on div "Detail Analysis" at bounding box center [614, 90] width 74 height 11
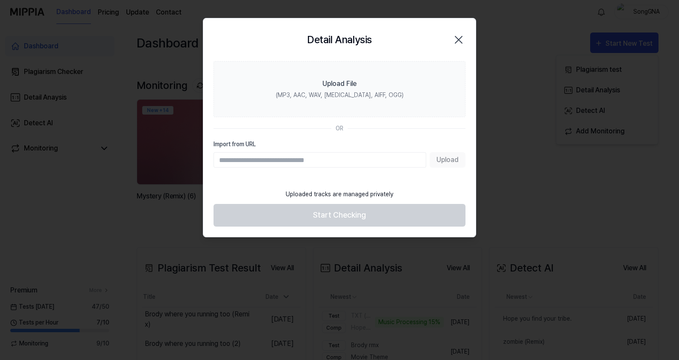
click at [326, 158] on input "Import from URL" at bounding box center [320, 159] width 213 height 15
type input "**********"
click at [463, 157] on button "Upload" at bounding box center [448, 159] width 36 height 15
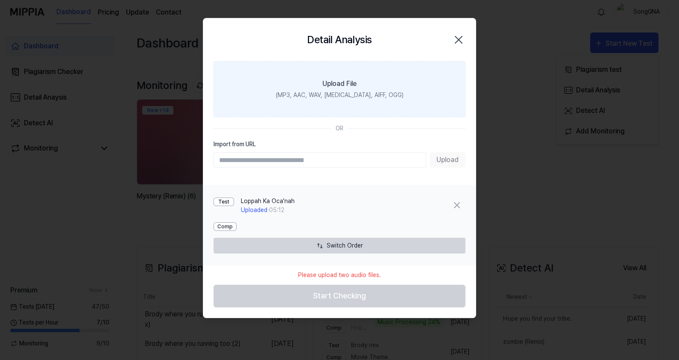
click at [331, 92] on div "(MP3, AAC, WAV, [MEDICAL_DATA], AIFF, OGG)" at bounding box center [340, 95] width 128 height 9
click at [0, 0] on input "Upload File (MP3, AAC, WAV, [MEDICAL_DATA], AIFF, OGG)" at bounding box center [0, 0] width 0 height 0
click at [314, 82] on label "Upload File (MP3, AAC, WAV, [MEDICAL_DATA], AIFF, OGG)" at bounding box center [340, 89] width 252 height 56
click at [0, 0] on input "Upload File (MP3, AAC, WAV, [MEDICAL_DATA], AIFF, OGG)" at bounding box center [0, 0] width 0 height 0
click at [331, 75] on label "Upload File (MP3, AAC, WAV, [MEDICAL_DATA], AIFF, OGG)" at bounding box center [340, 89] width 252 height 56
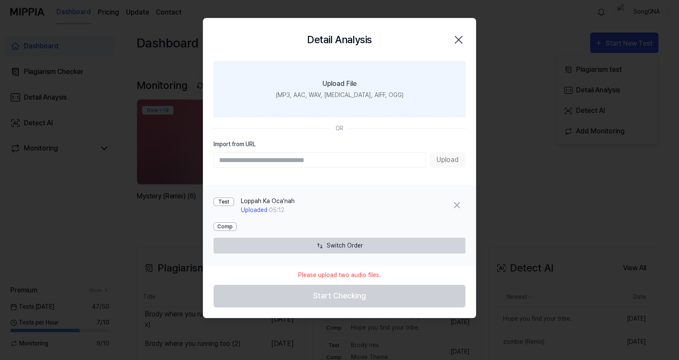
click at [0, 0] on input "Upload File (MP3, AAC, WAV, [MEDICAL_DATA], AIFF, OGG)" at bounding box center [0, 0] width 0 height 0
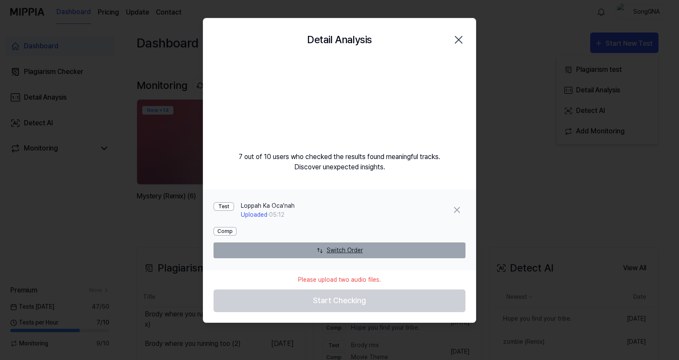
click at [270, 246] on button "Switch Order" at bounding box center [340, 250] width 252 height 16
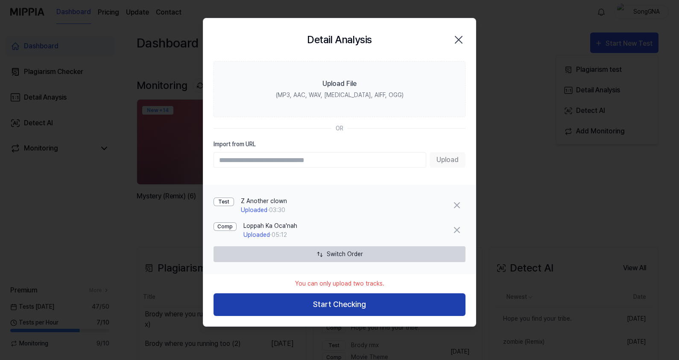
click at [286, 301] on button "Start Checking" at bounding box center [340, 304] width 252 height 23
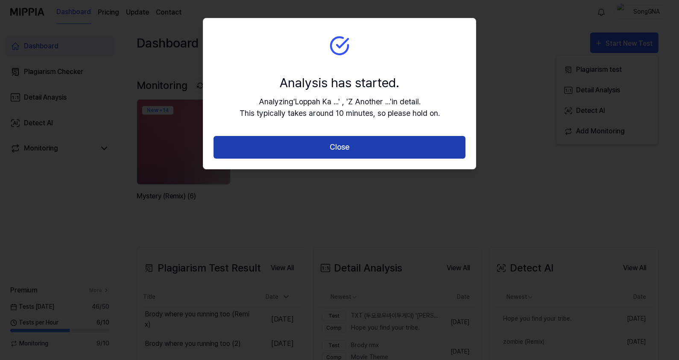
click at [350, 145] on button "Close" at bounding box center [340, 147] width 252 height 23
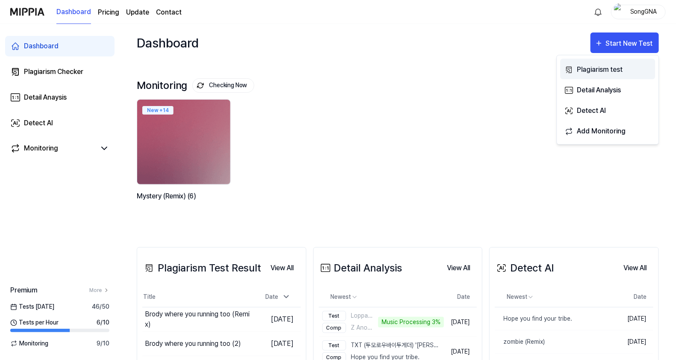
click at [602, 68] on div "Plagiarism test" at bounding box center [614, 69] width 74 height 11
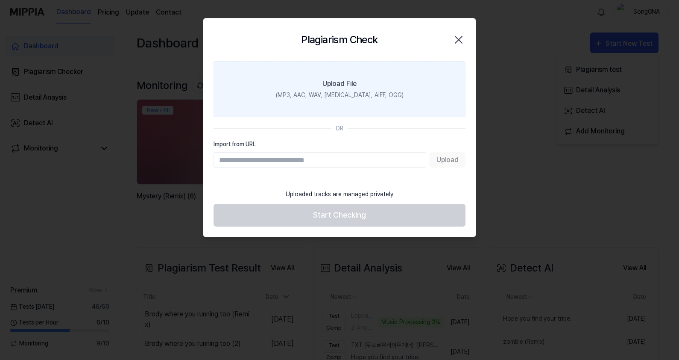
click at [320, 82] on label "Upload File (MP3, AAC, WAV, [MEDICAL_DATA], AIFF, OGG)" at bounding box center [340, 89] width 252 height 56
click at [0, 0] on input "Upload File (MP3, AAC, WAV, [MEDICAL_DATA], AIFF, OGG)" at bounding box center [0, 0] width 0 height 0
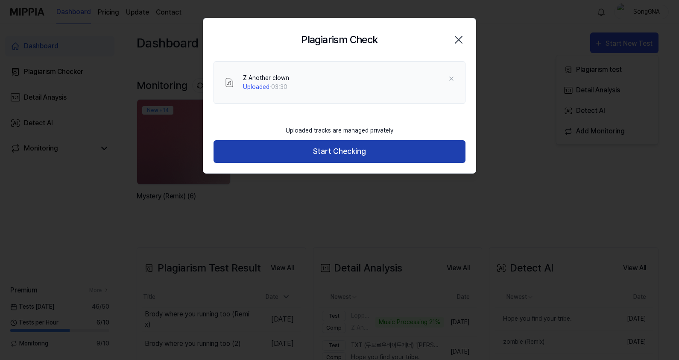
click at [393, 150] on button "Start Checking" at bounding box center [340, 151] width 252 height 23
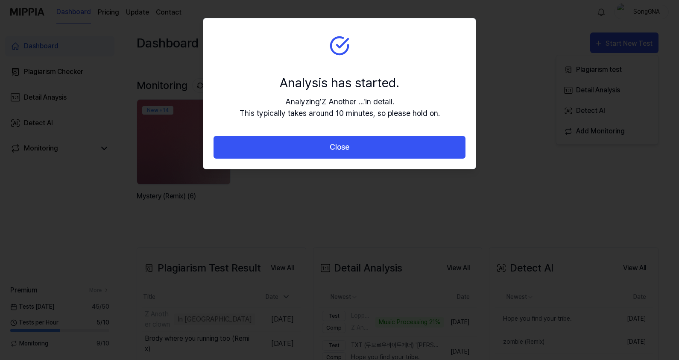
click at [393, 150] on button "Close" at bounding box center [340, 147] width 252 height 23
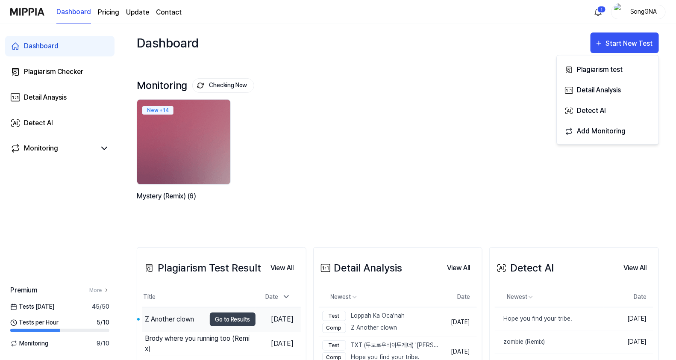
click at [167, 318] on div "Z Another clown" at bounding box center [169, 319] width 49 height 10
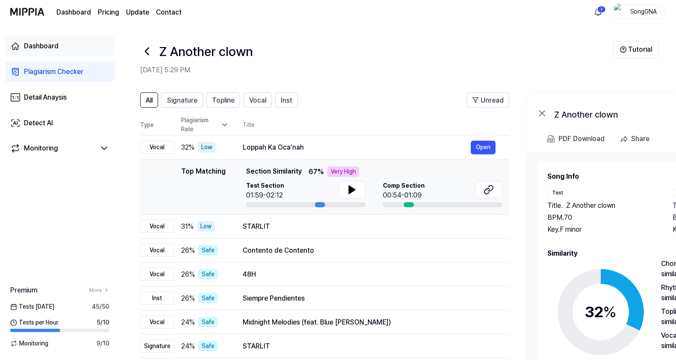
click at [37, 53] on link "Dashboard" at bounding box center [59, 46] width 109 height 21
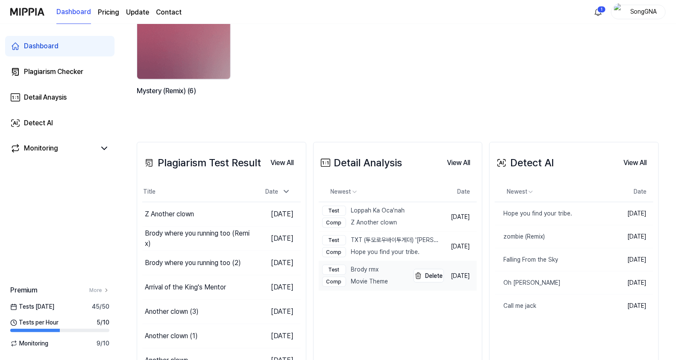
scroll to position [106, 0]
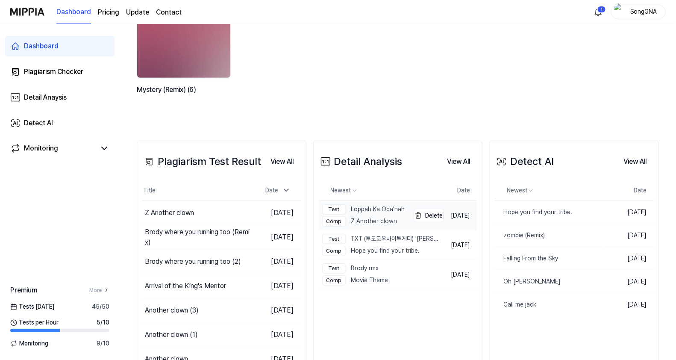
click at [363, 216] on div "Comp Z Another clown" at bounding box center [363, 221] width 83 height 10
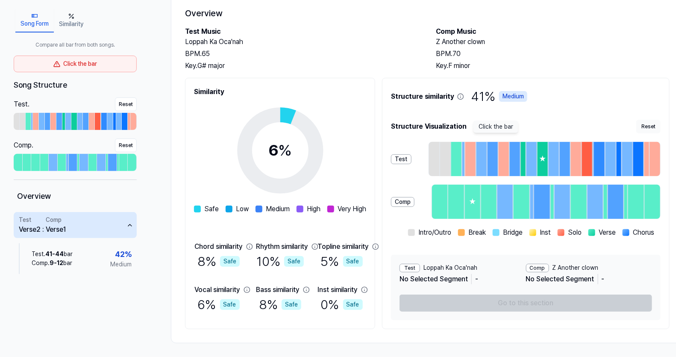
scroll to position [62, 0]
click at [101, 64] on div "Click the bar" at bounding box center [75, 64] width 123 height 17
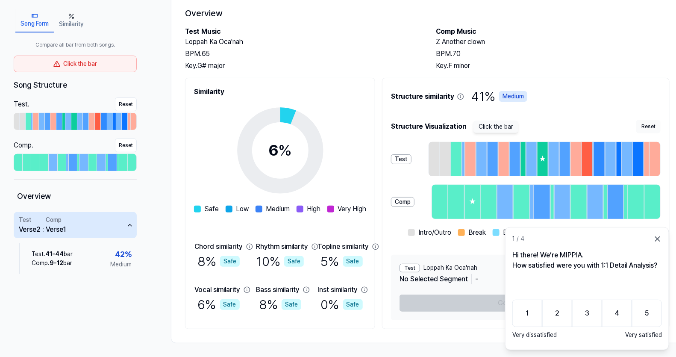
click at [659, 236] on icon at bounding box center [657, 238] width 9 height 9
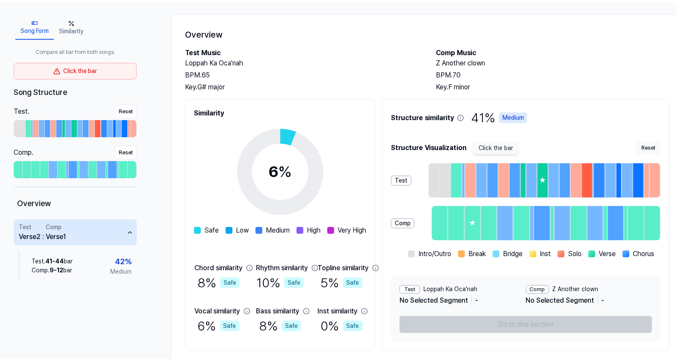
scroll to position [0, 0]
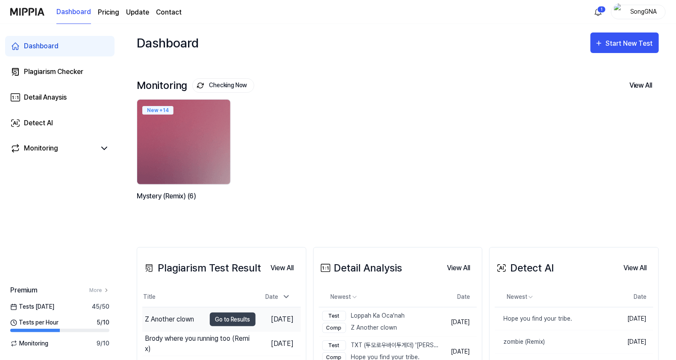
click at [181, 321] on div "Z Another clown" at bounding box center [169, 319] width 49 height 10
